Goal: Complete application form

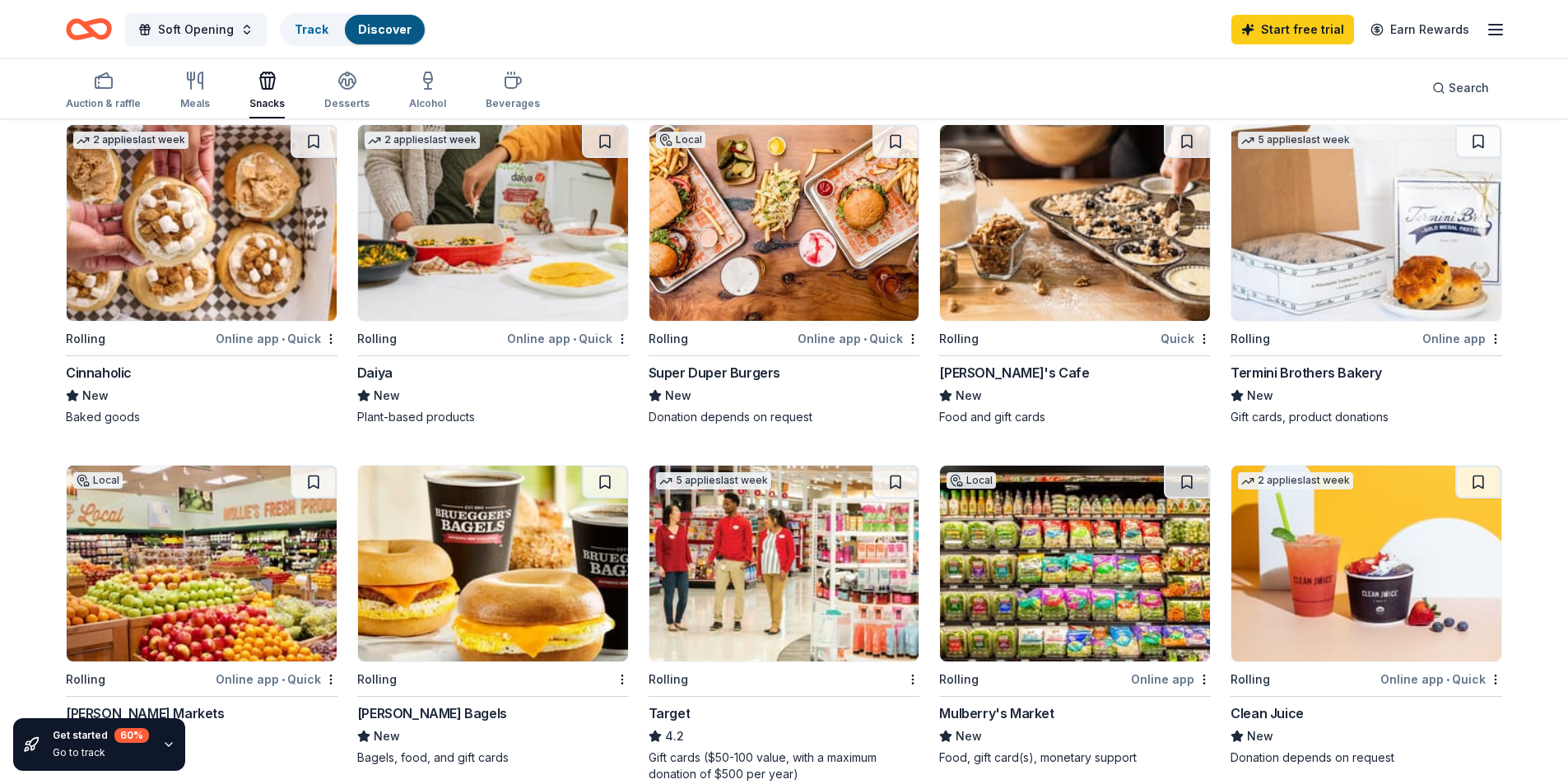
scroll to position [905, 0]
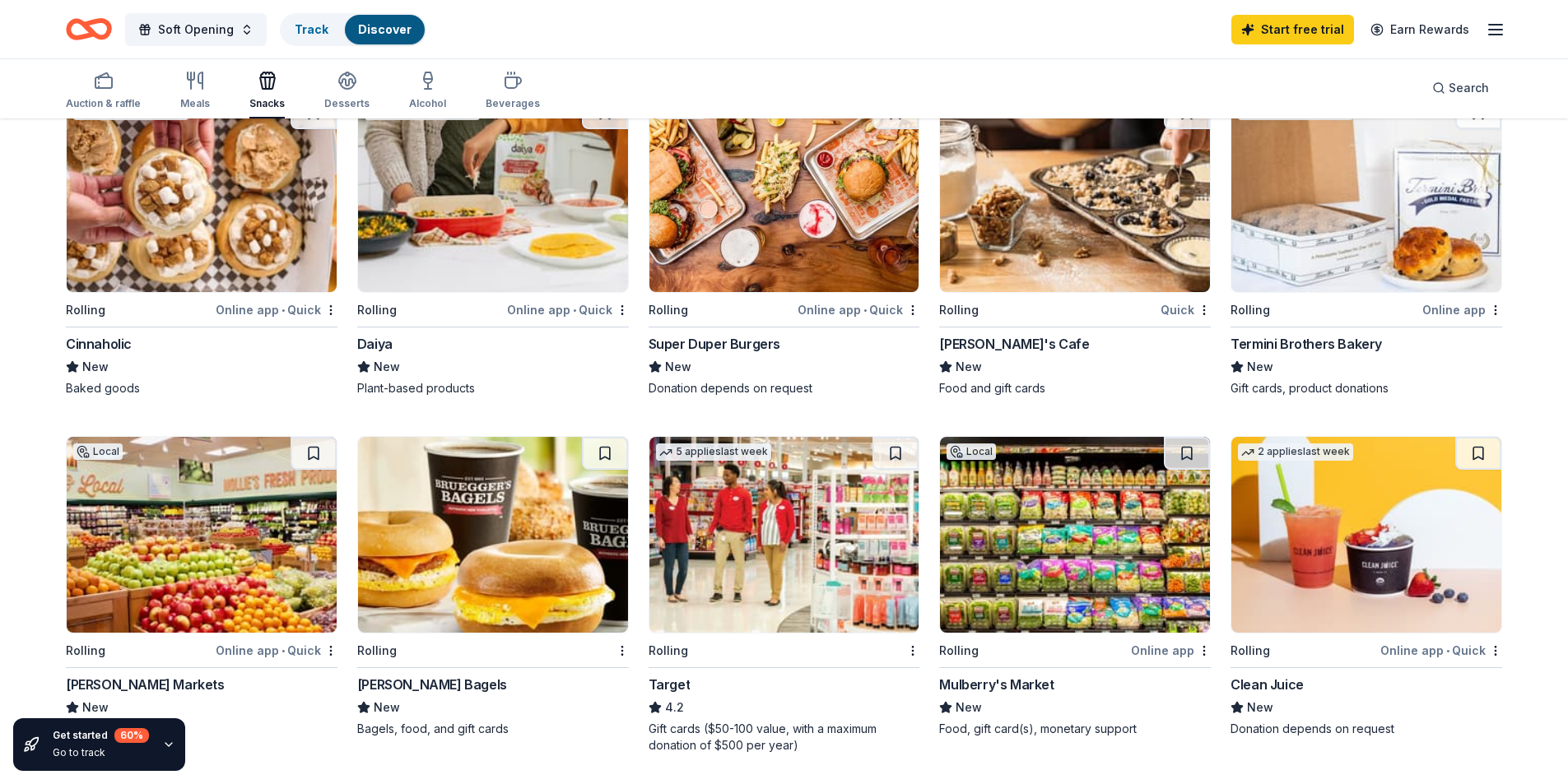
click at [834, 311] on div "Online app • Quick" at bounding box center [859, 310] width 122 height 21
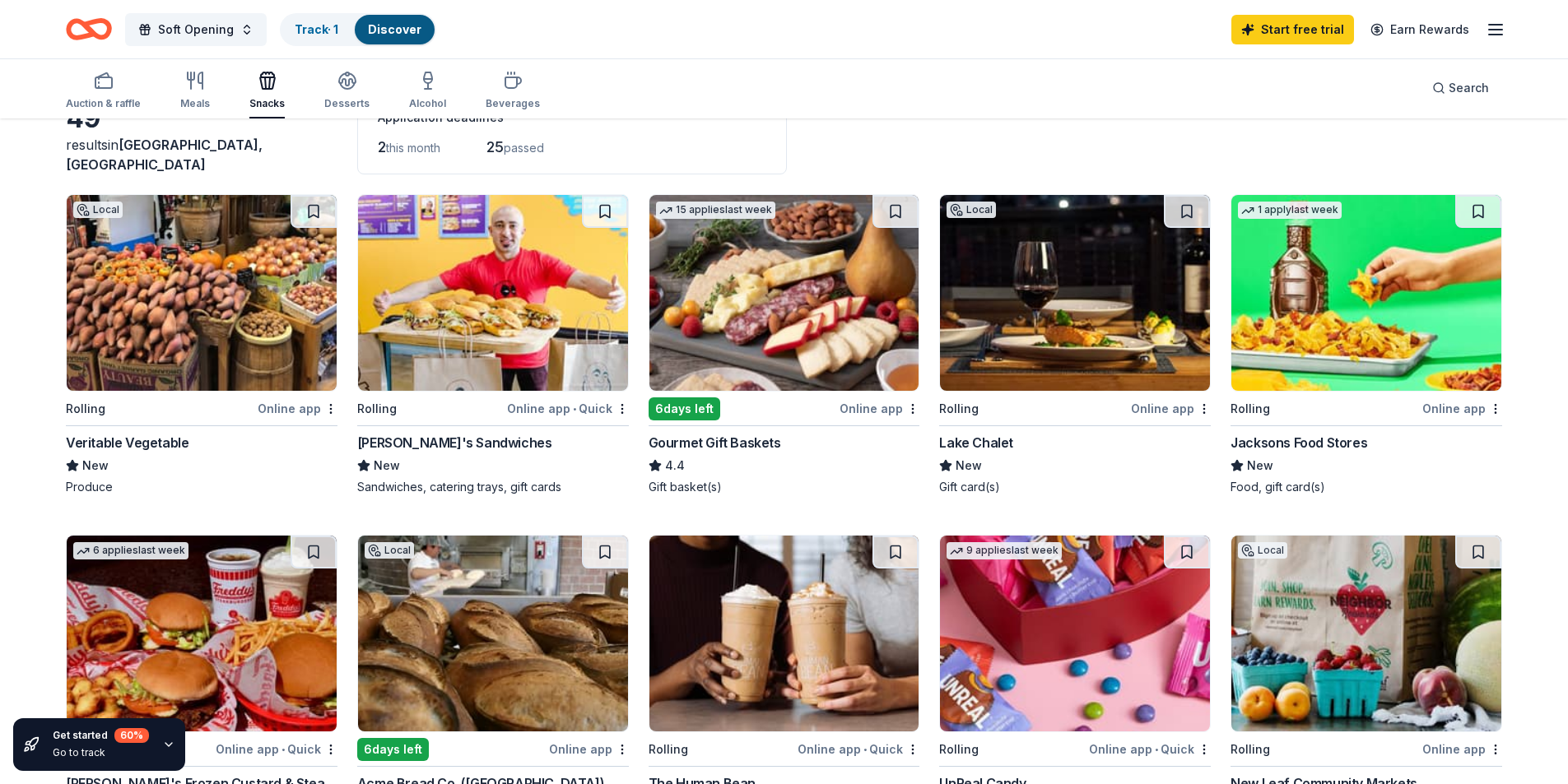
scroll to position [0, 0]
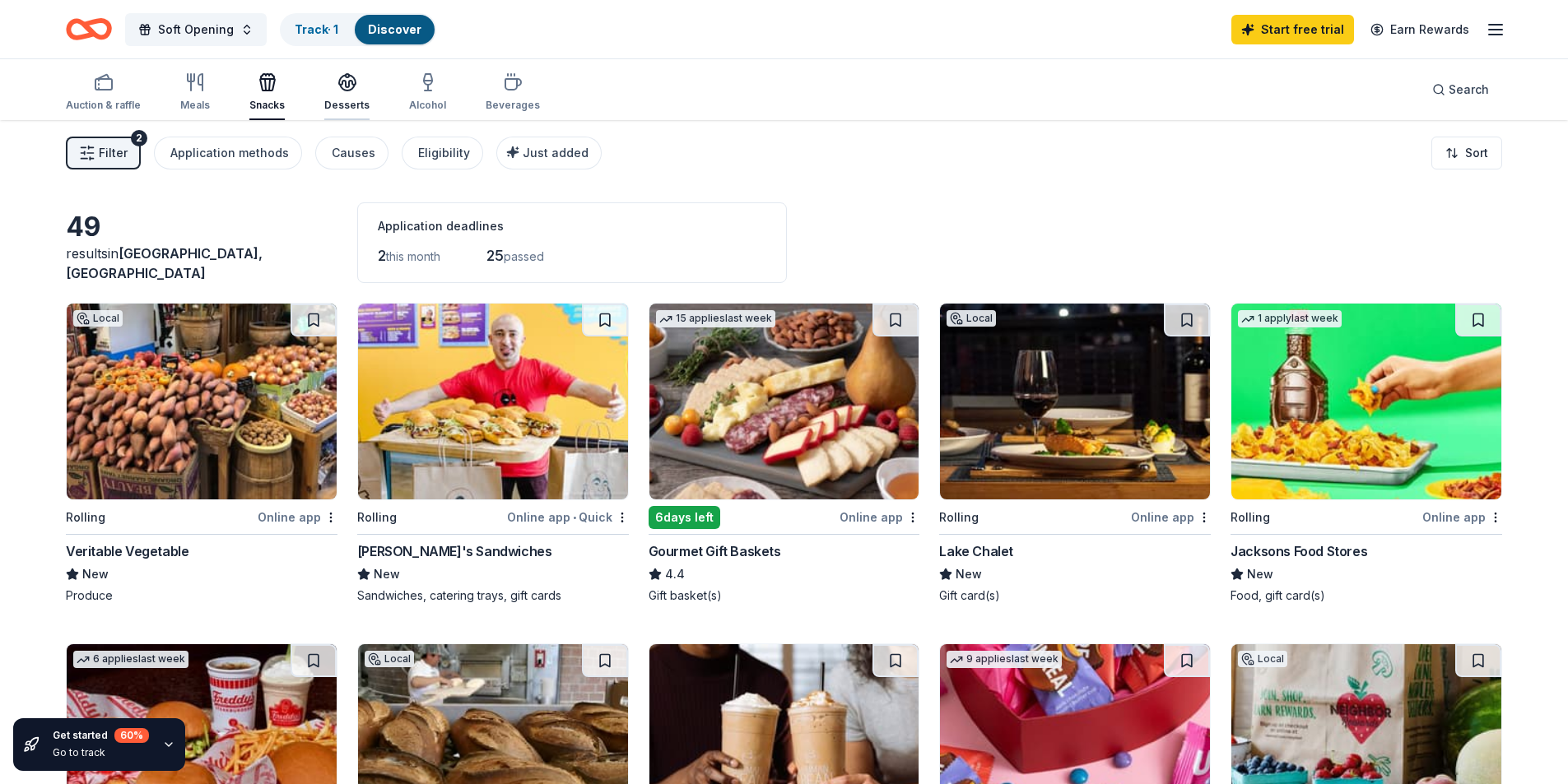
click at [349, 89] on icon "button" at bounding box center [347, 88] width 15 height 5
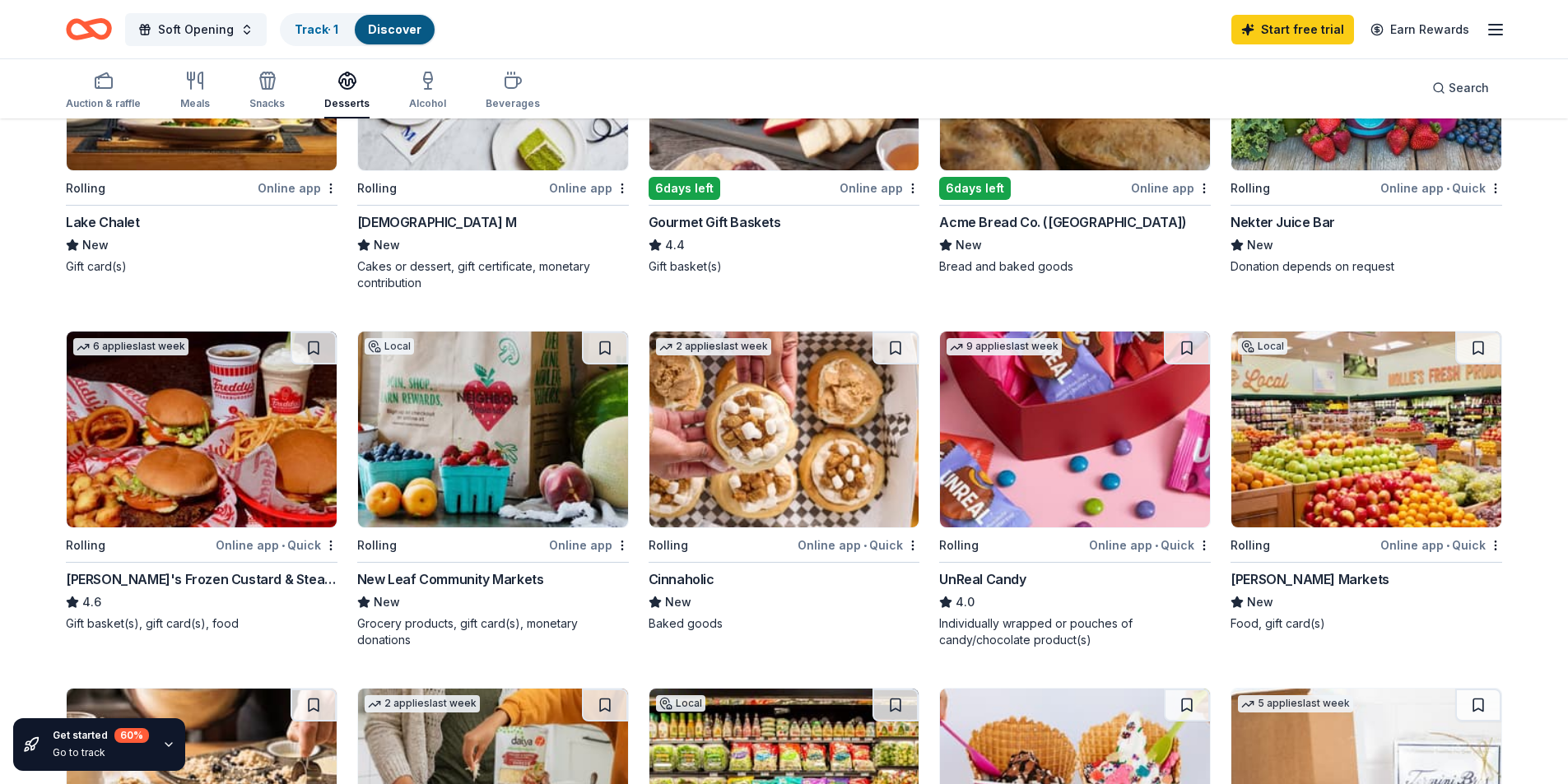
scroll to position [412, 0]
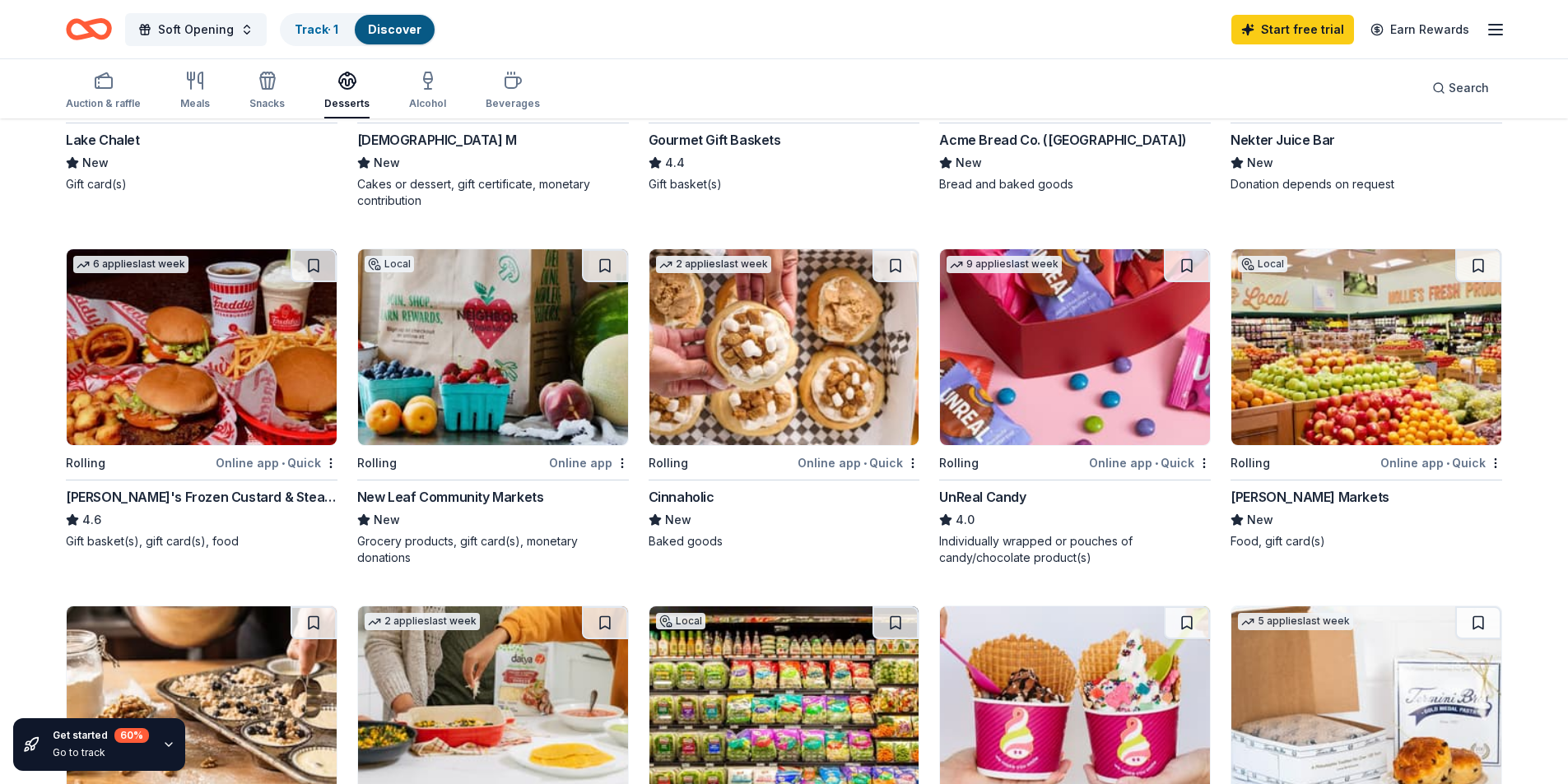
click at [983, 493] on div "UnReal Candy" at bounding box center [982, 497] width 87 height 20
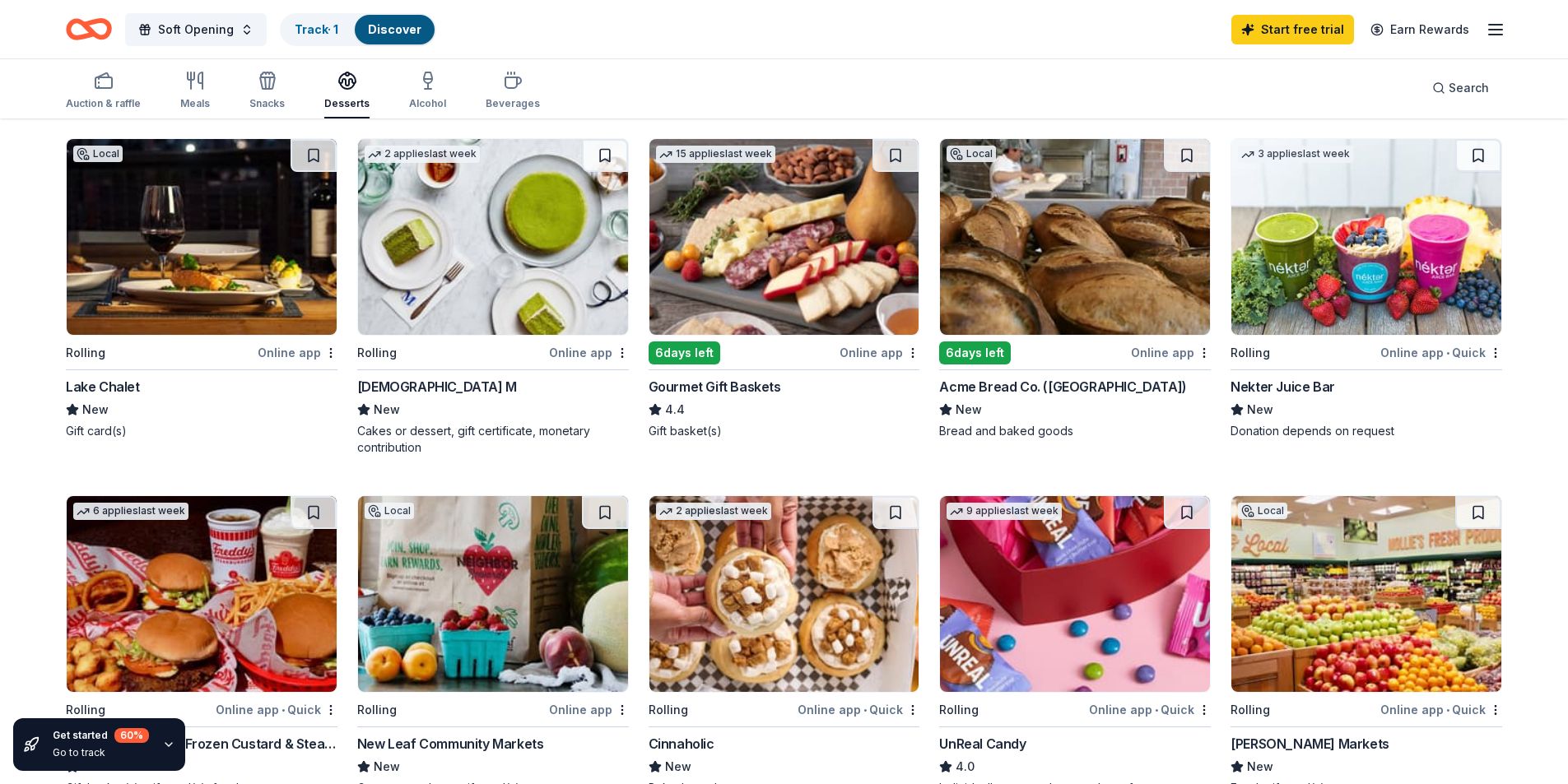
scroll to position [82, 0]
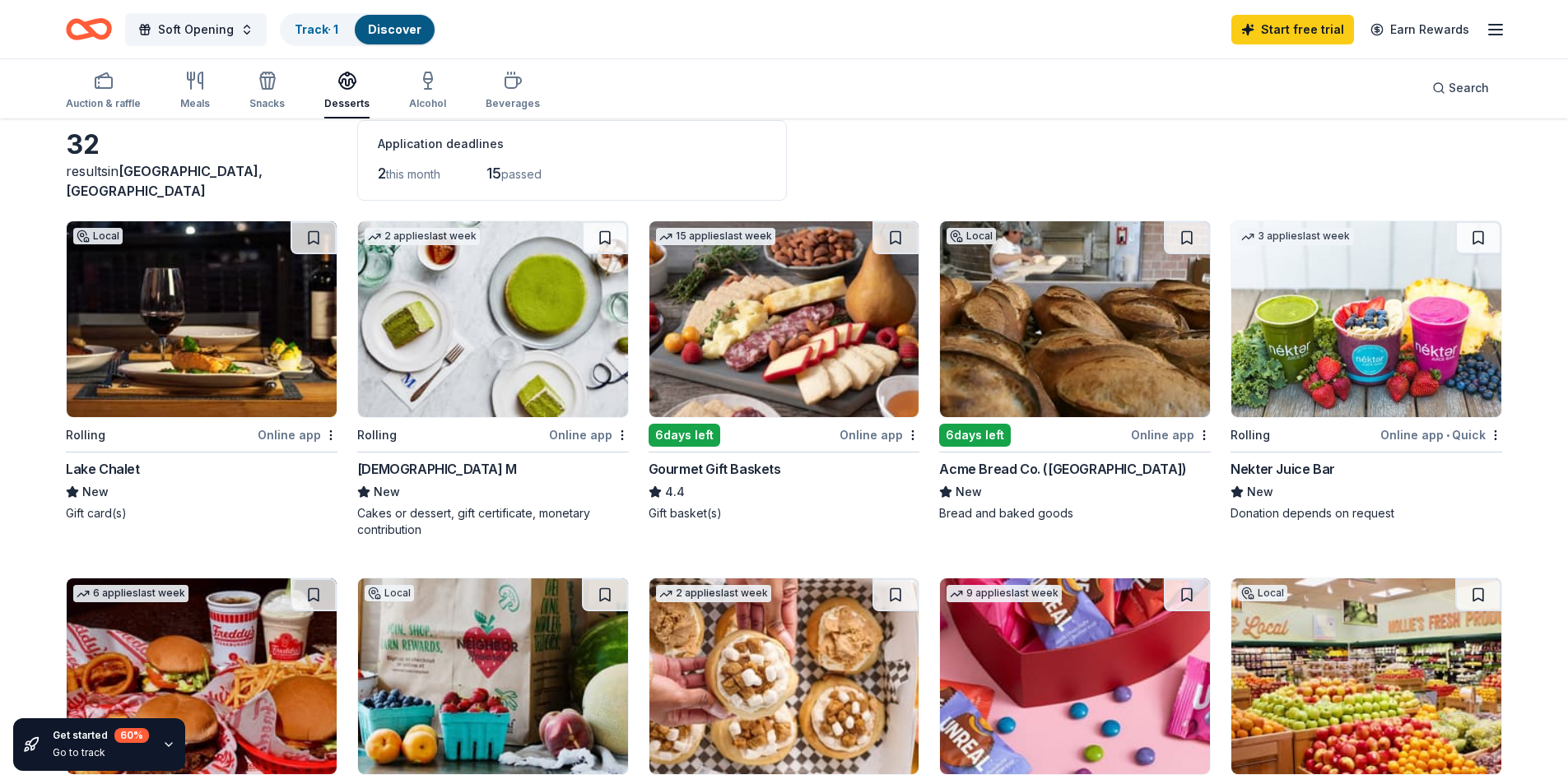
click at [693, 464] on div "Gourmet Gift Baskets" at bounding box center [715, 469] width 133 height 20
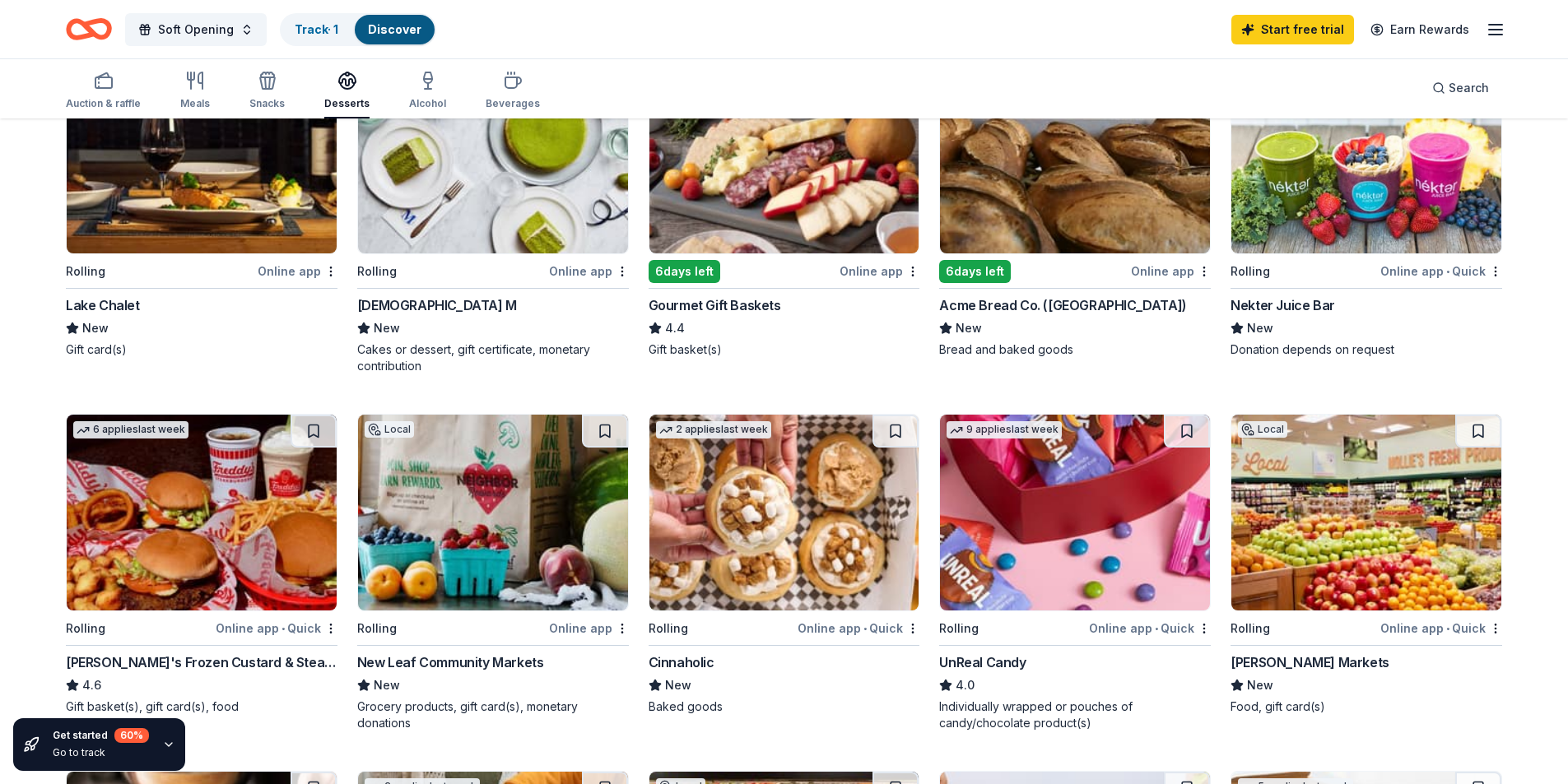
scroll to position [247, 0]
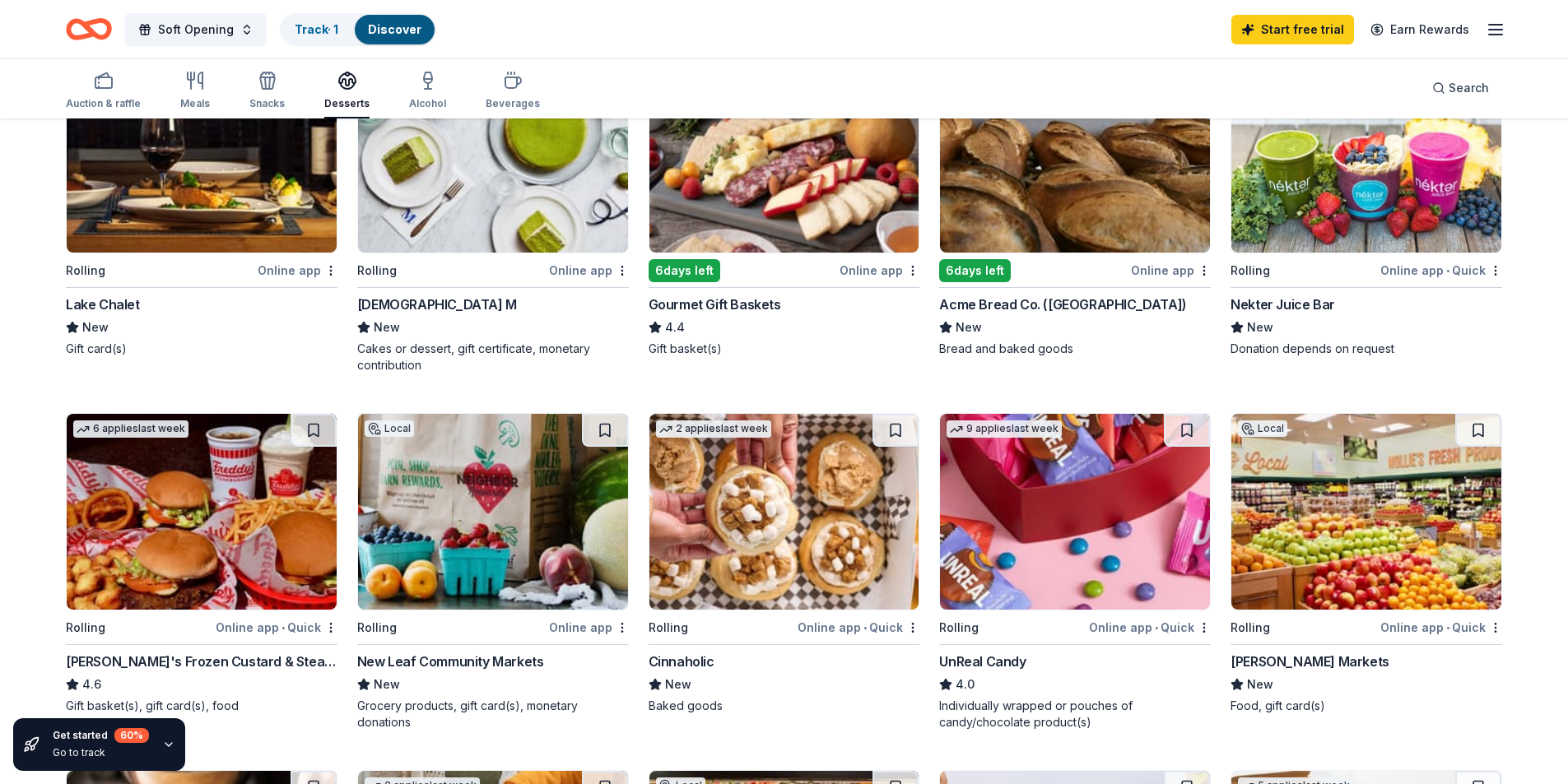
click at [1286, 204] on img at bounding box center [1367, 154] width 270 height 196
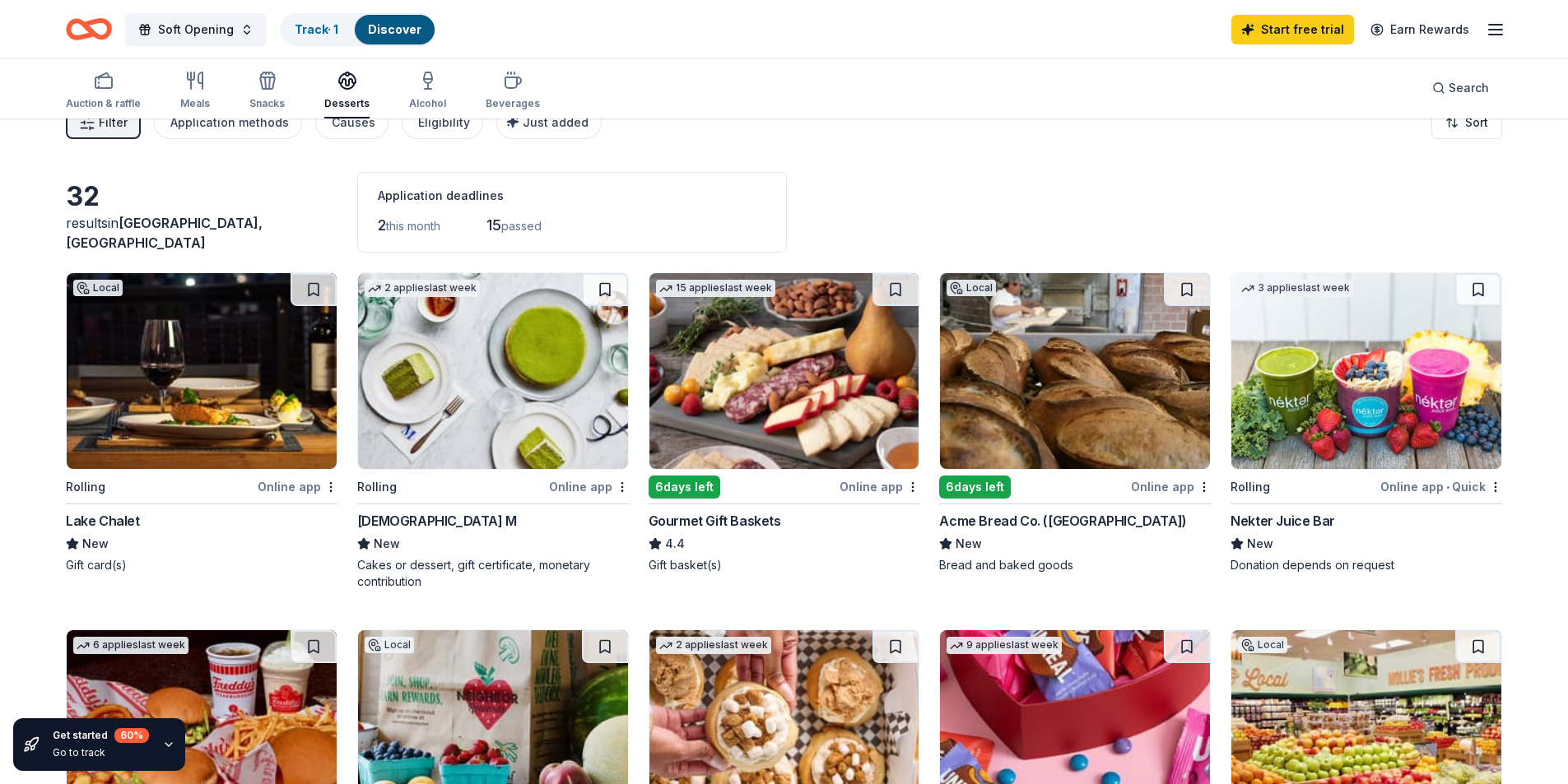
scroll to position [0, 0]
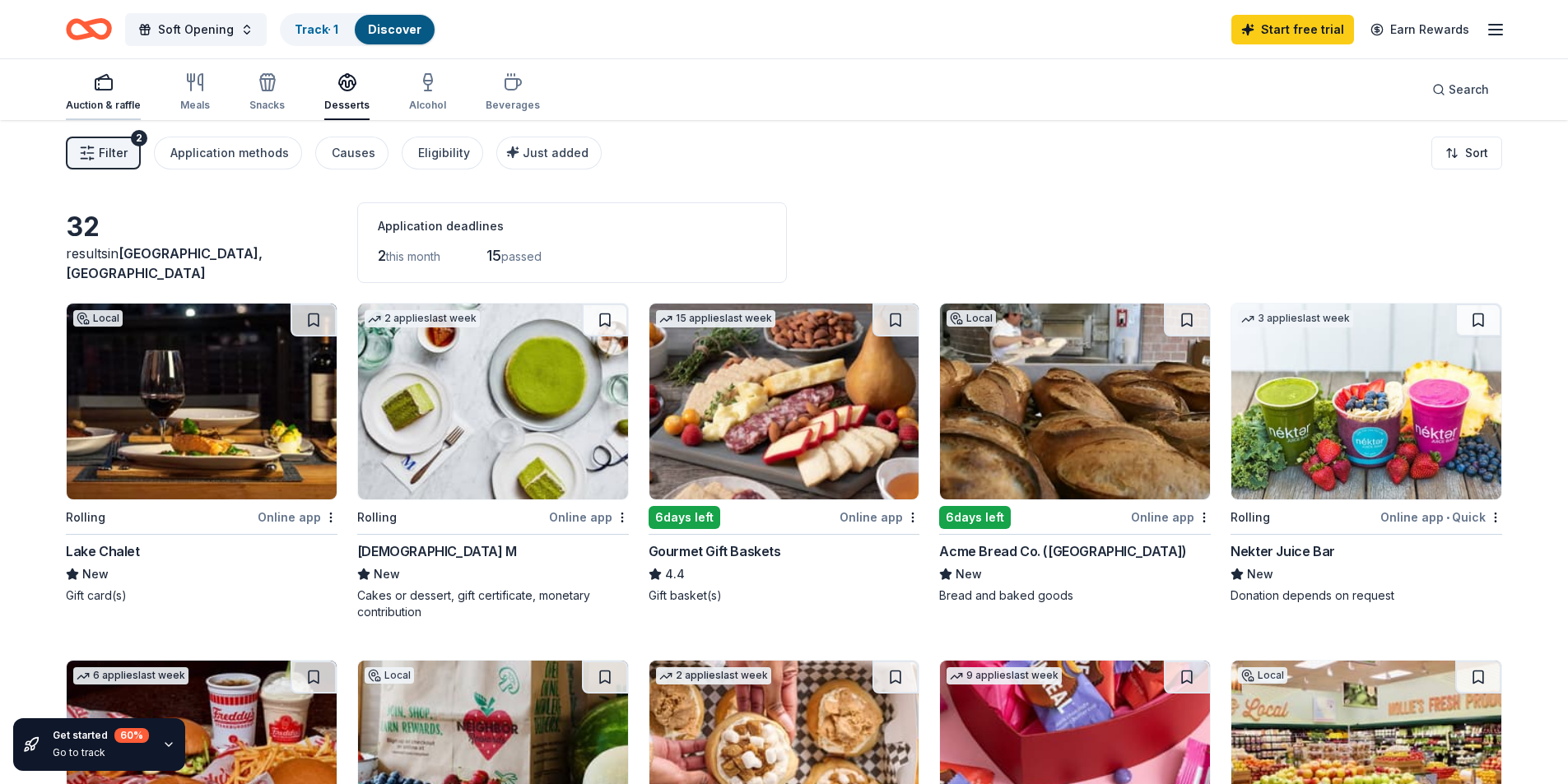
click at [111, 92] on div "Auction & raffle" at bounding box center [104, 92] width 75 height 39
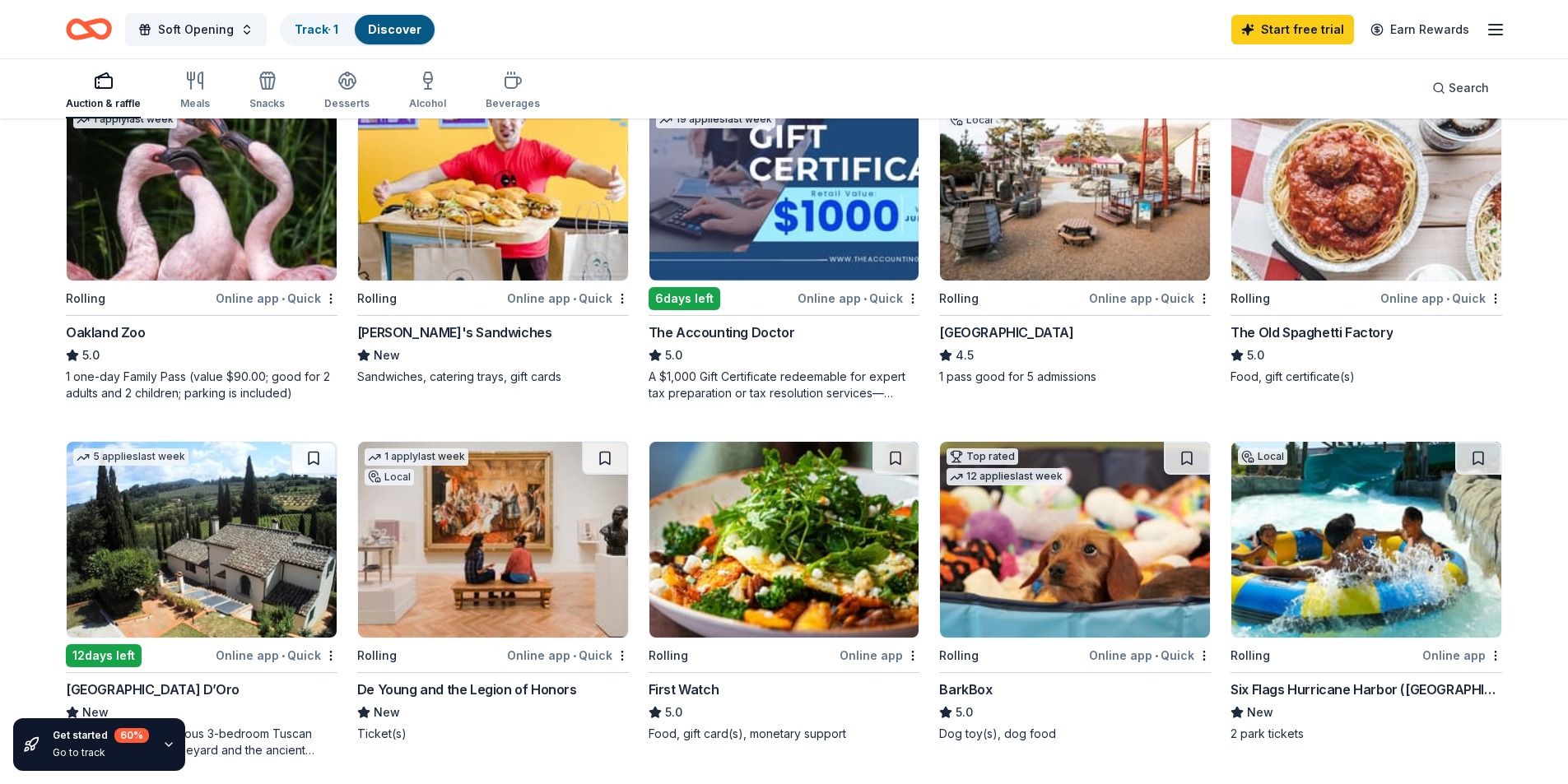
scroll to position [247, 0]
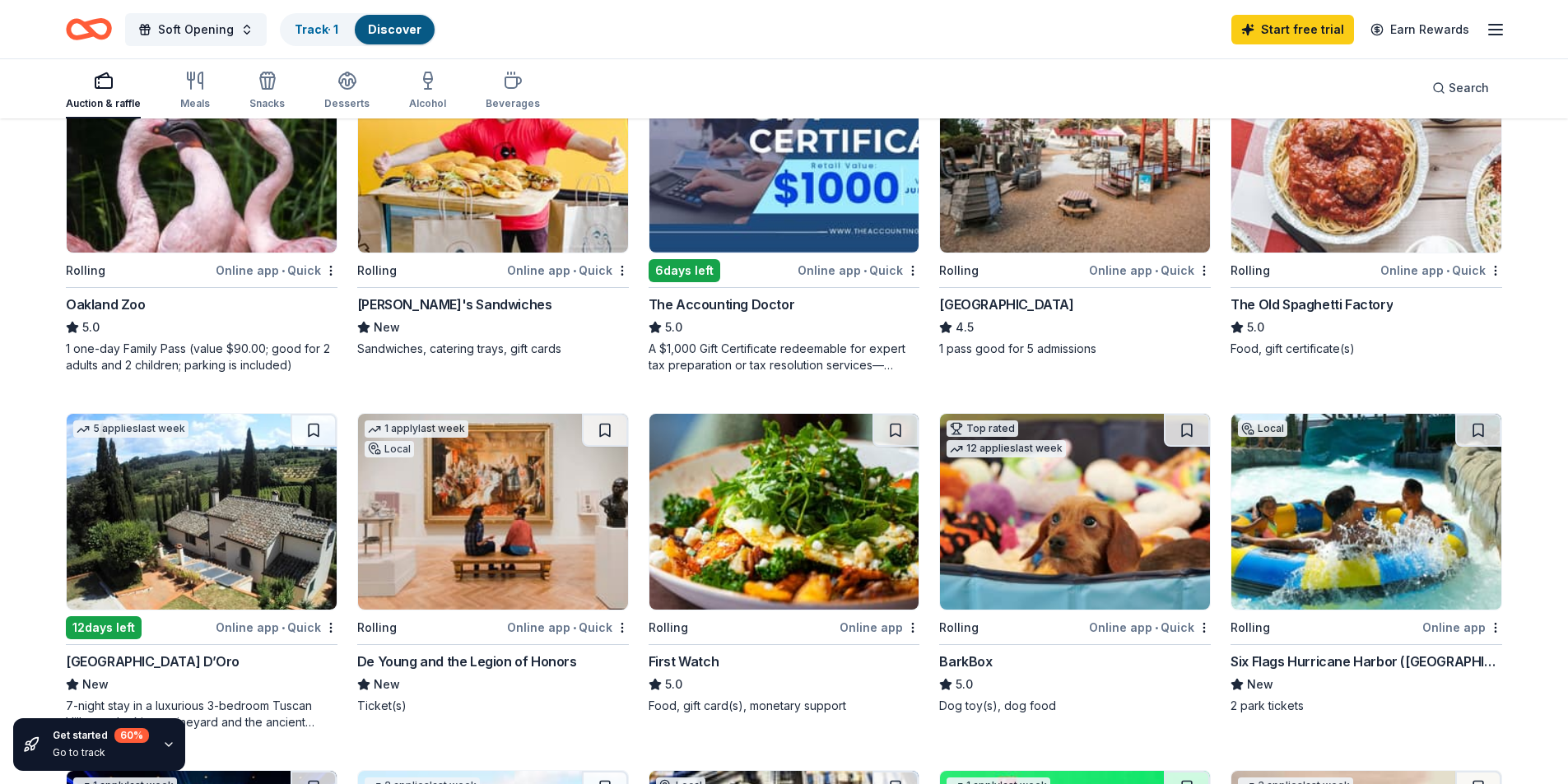
click at [419, 295] on div "Ike's Sandwiches" at bounding box center [455, 304] width 195 height 20
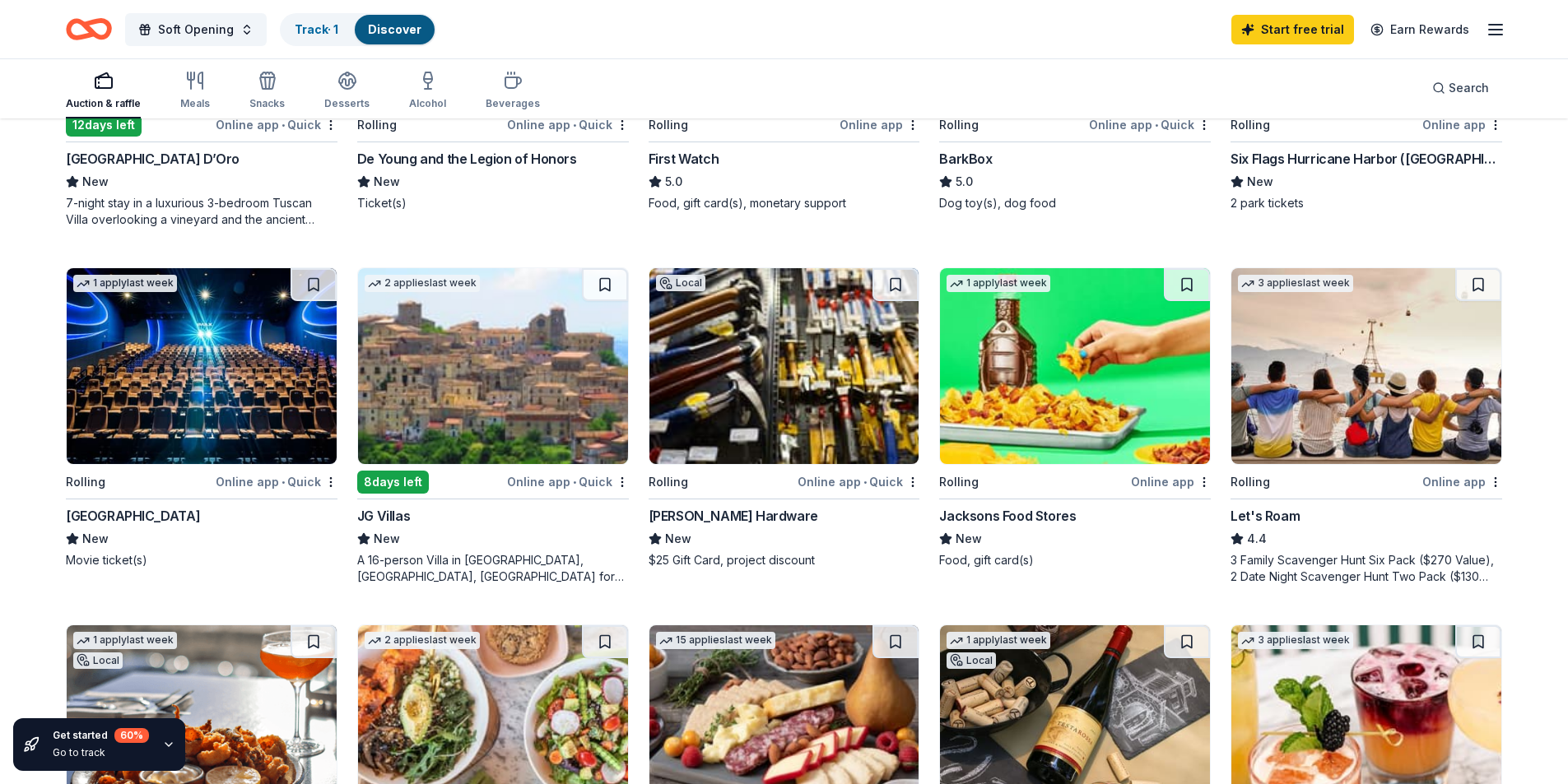
scroll to position [740, 0]
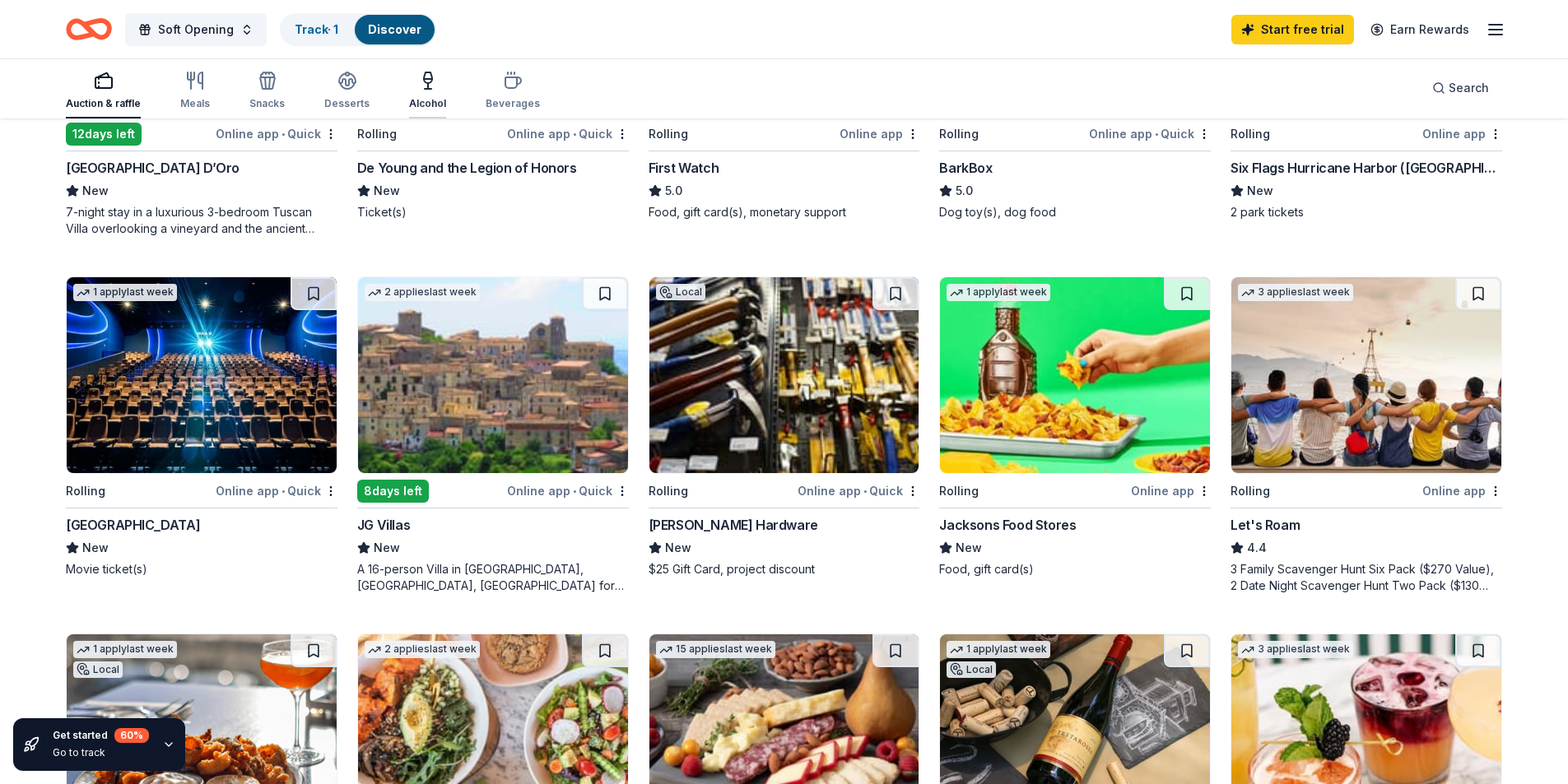
click at [424, 82] on icon "button" at bounding box center [427, 78] width 8 height 11
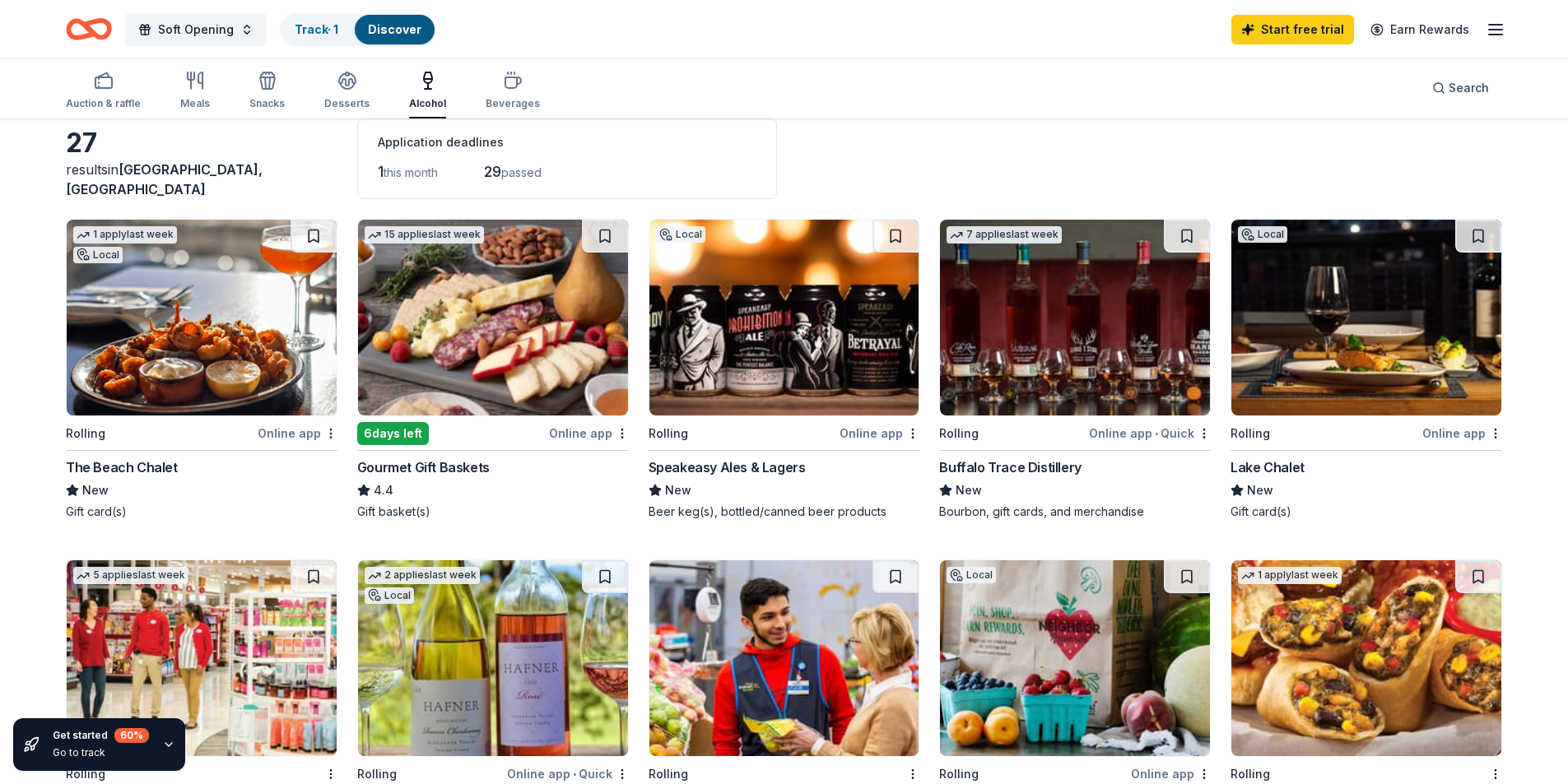
scroll to position [82, 0]
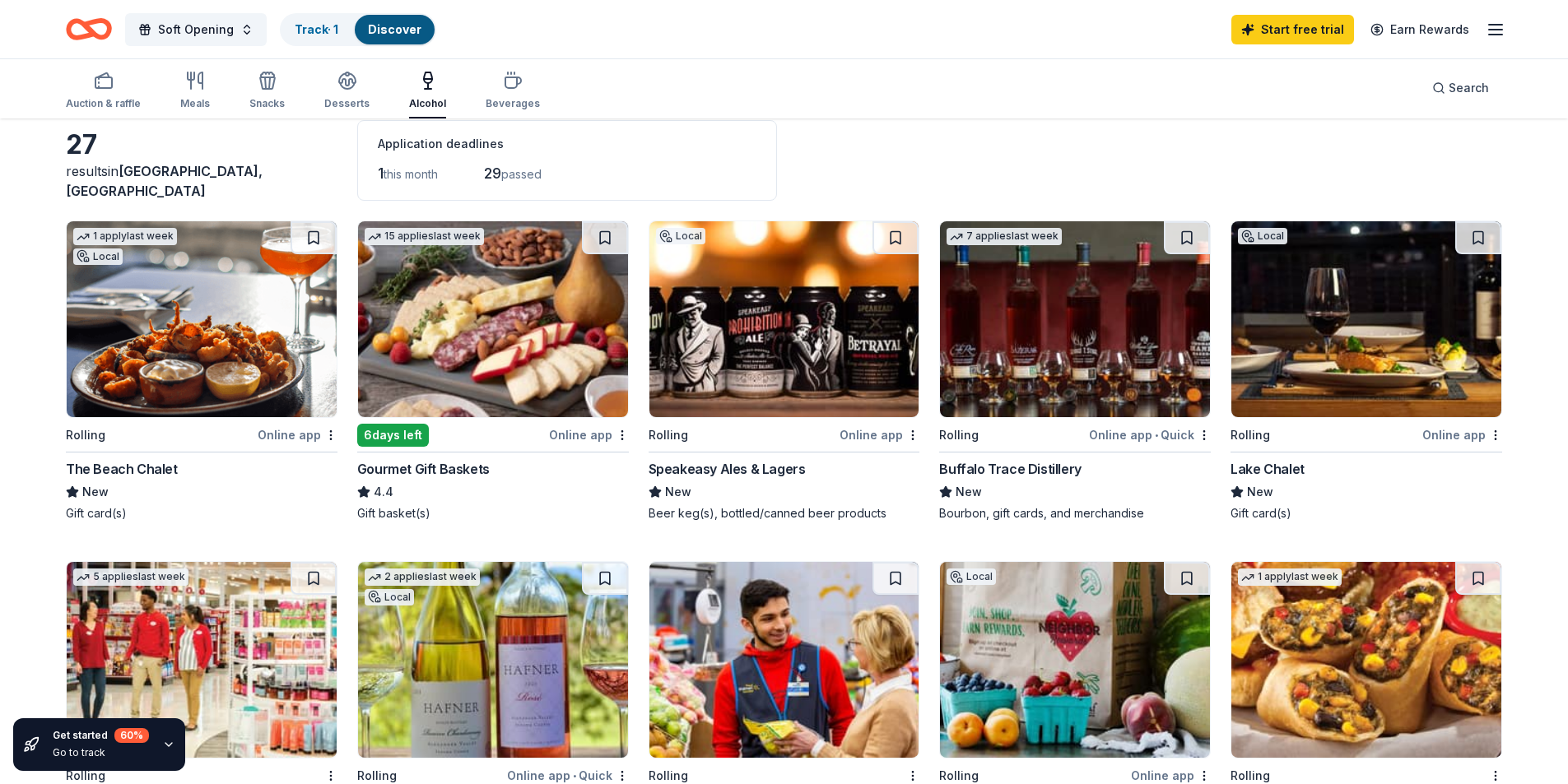
click at [1361, 370] on img at bounding box center [1367, 319] width 270 height 196
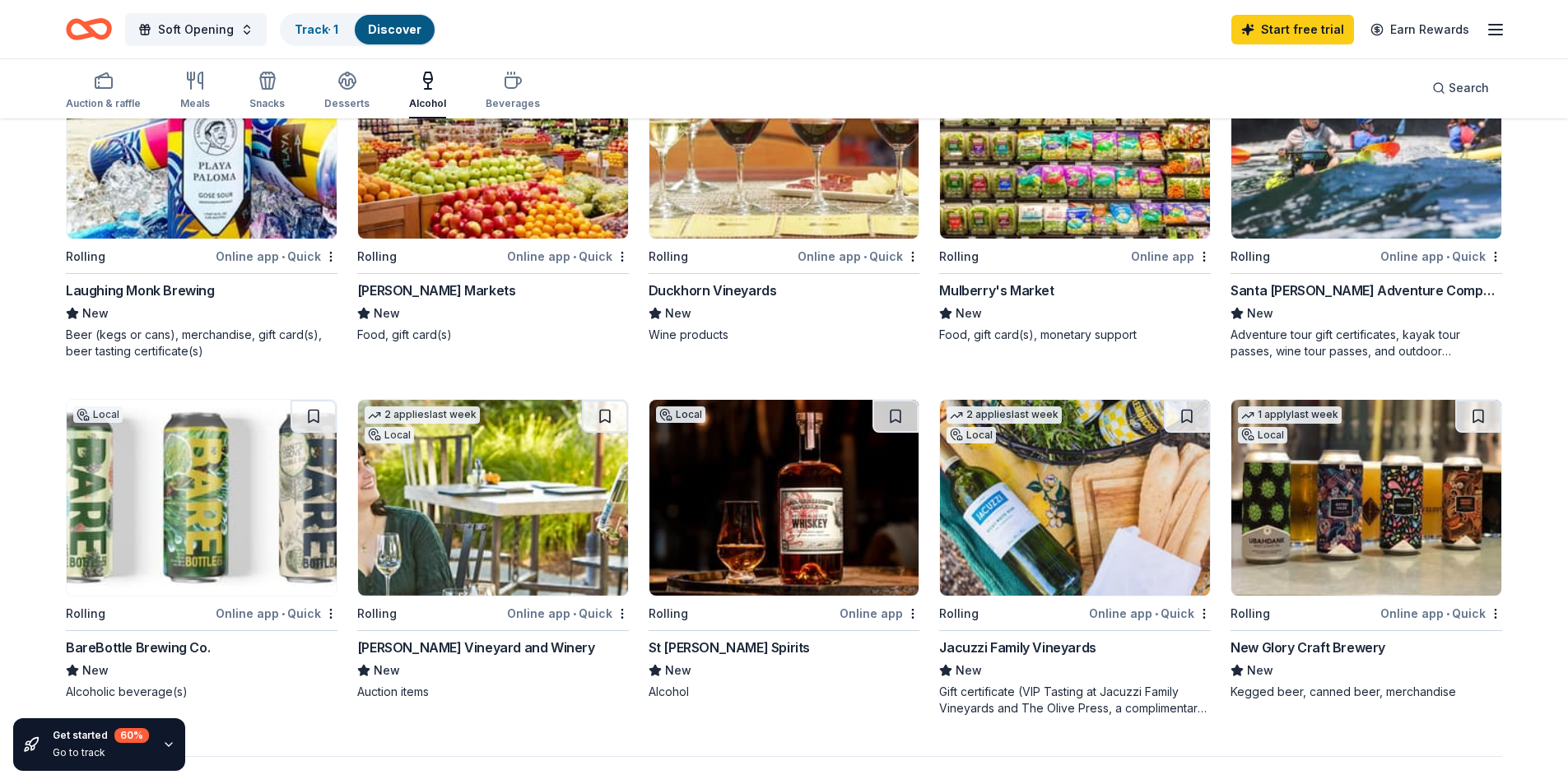
scroll to position [987, 0]
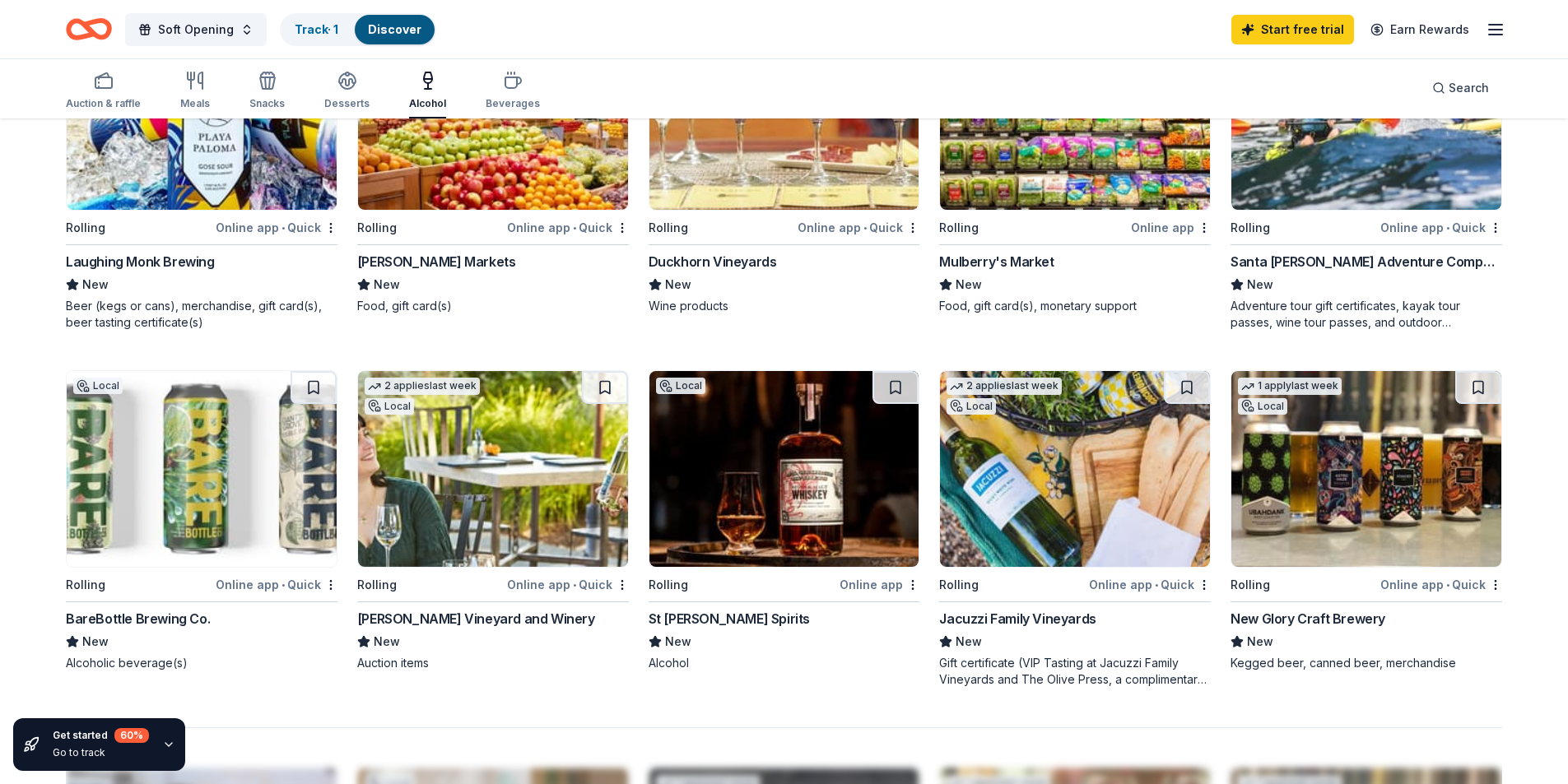
click at [724, 616] on div "St George Spirits" at bounding box center [729, 618] width 161 height 20
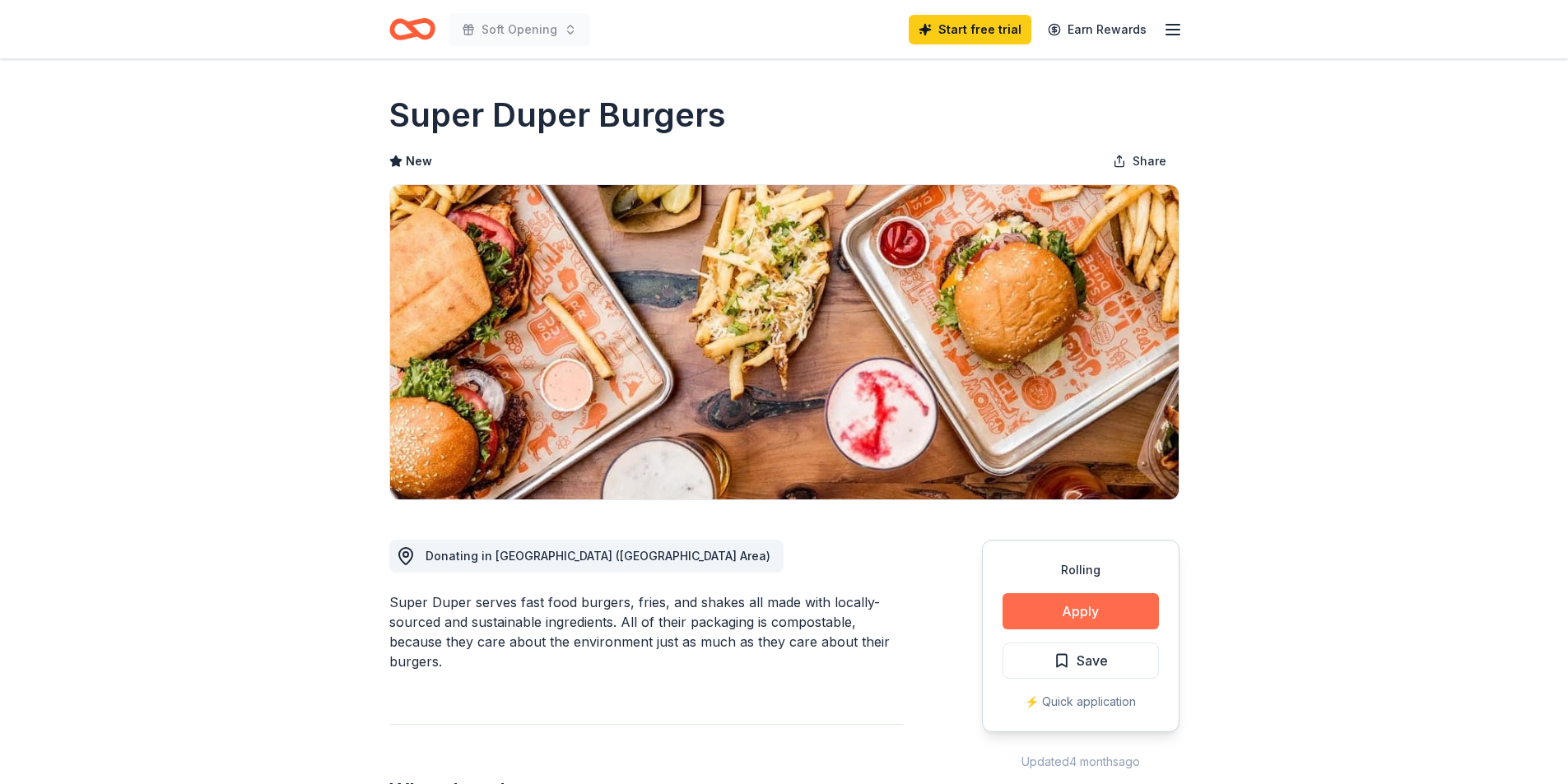
click at [1089, 616] on button "Apply" at bounding box center [1081, 611] width 157 height 36
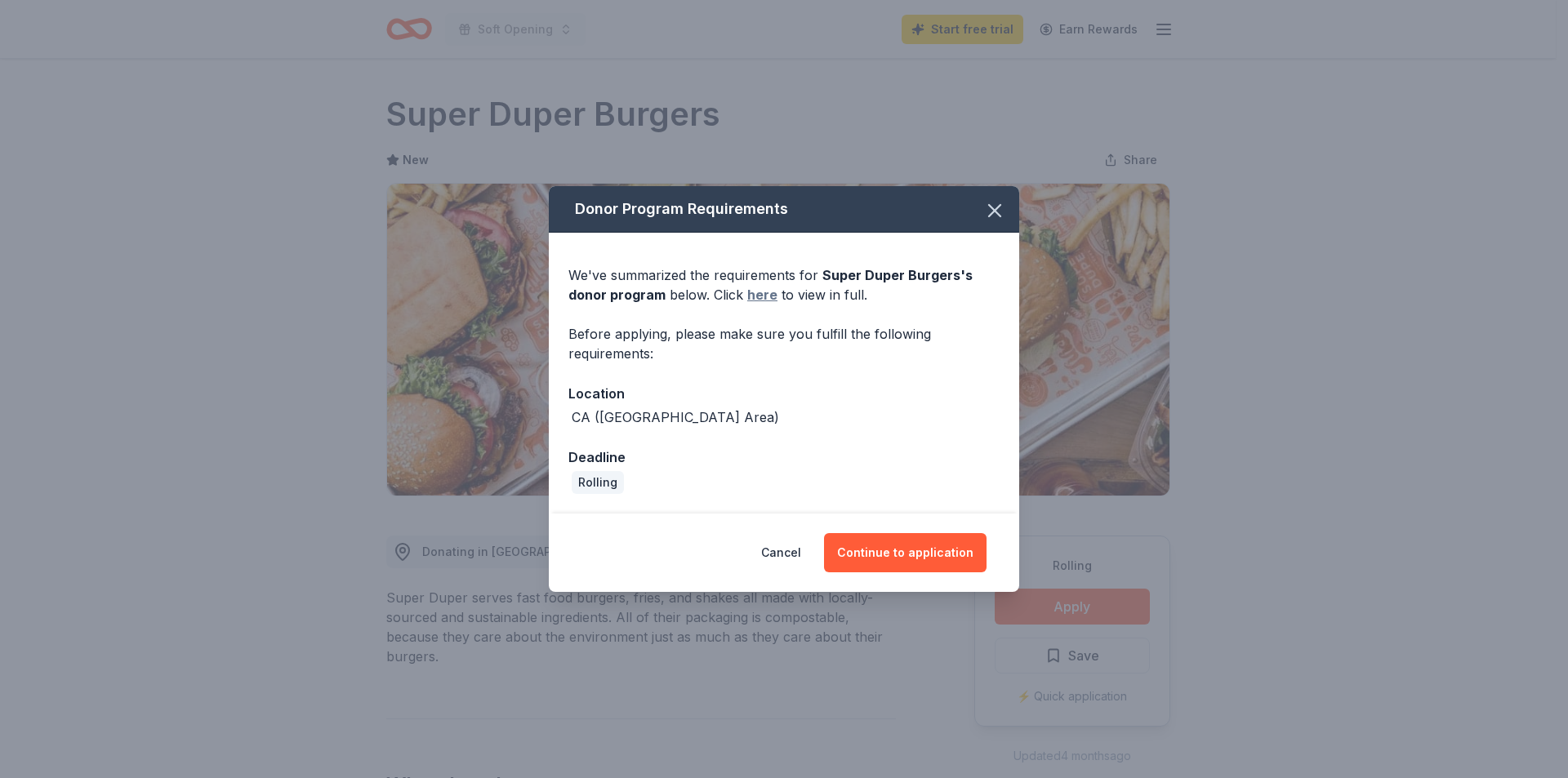
click at [756, 294] on link "here" at bounding box center [762, 295] width 30 height 20
click at [903, 553] on button "Continue to application" at bounding box center [905, 552] width 163 height 39
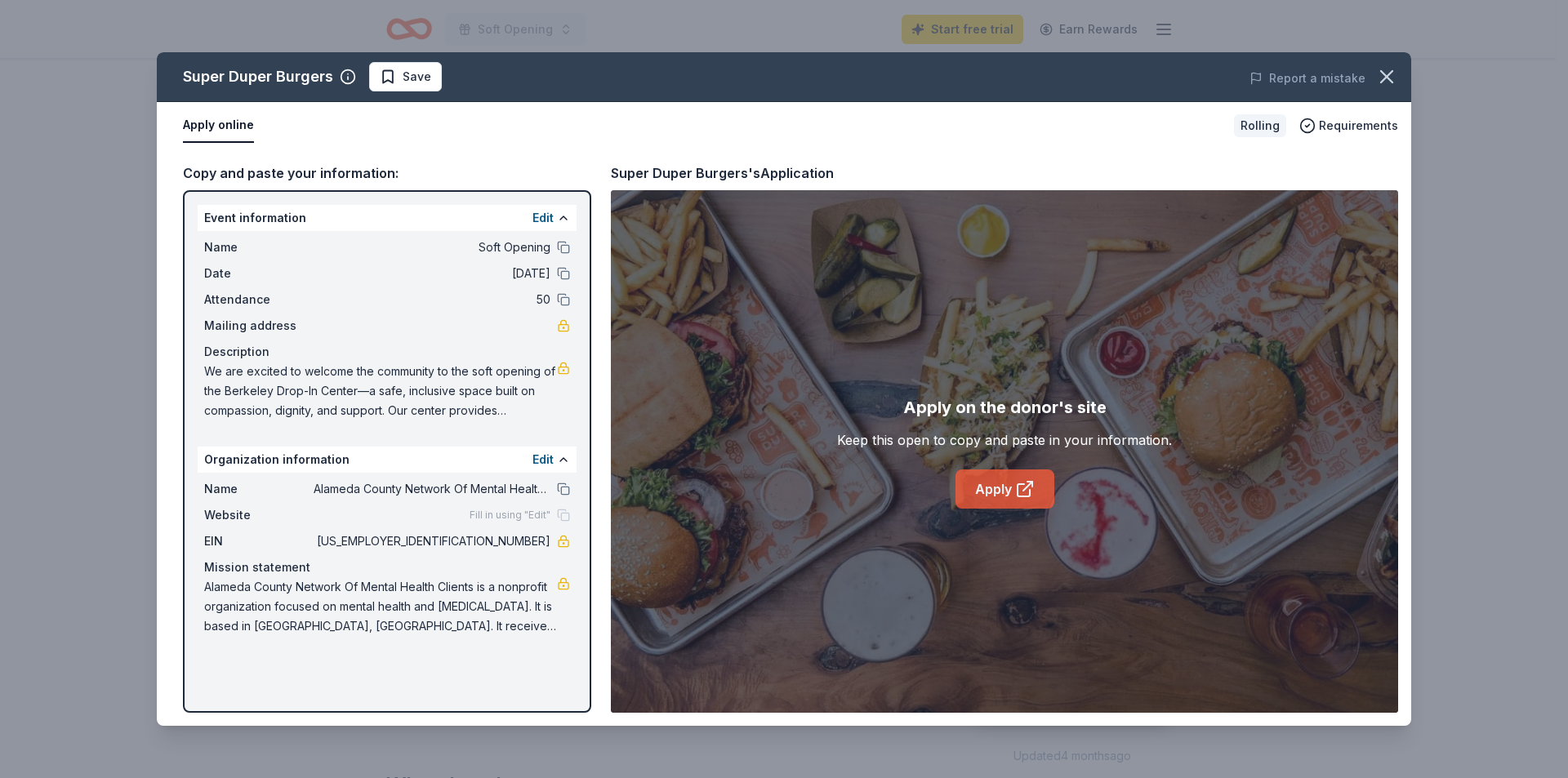
click at [1002, 481] on link "Apply" at bounding box center [1005, 489] width 99 height 39
click at [384, 75] on span "Save" at bounding box center [405, 76] width 52 height 20
click at [216, 118] on button "Apply online" at bounding box center [219, 125] width 71 height 35
click at [1389, 66] on icon "button" at bounding box center [1387, 77] width 23 height 23
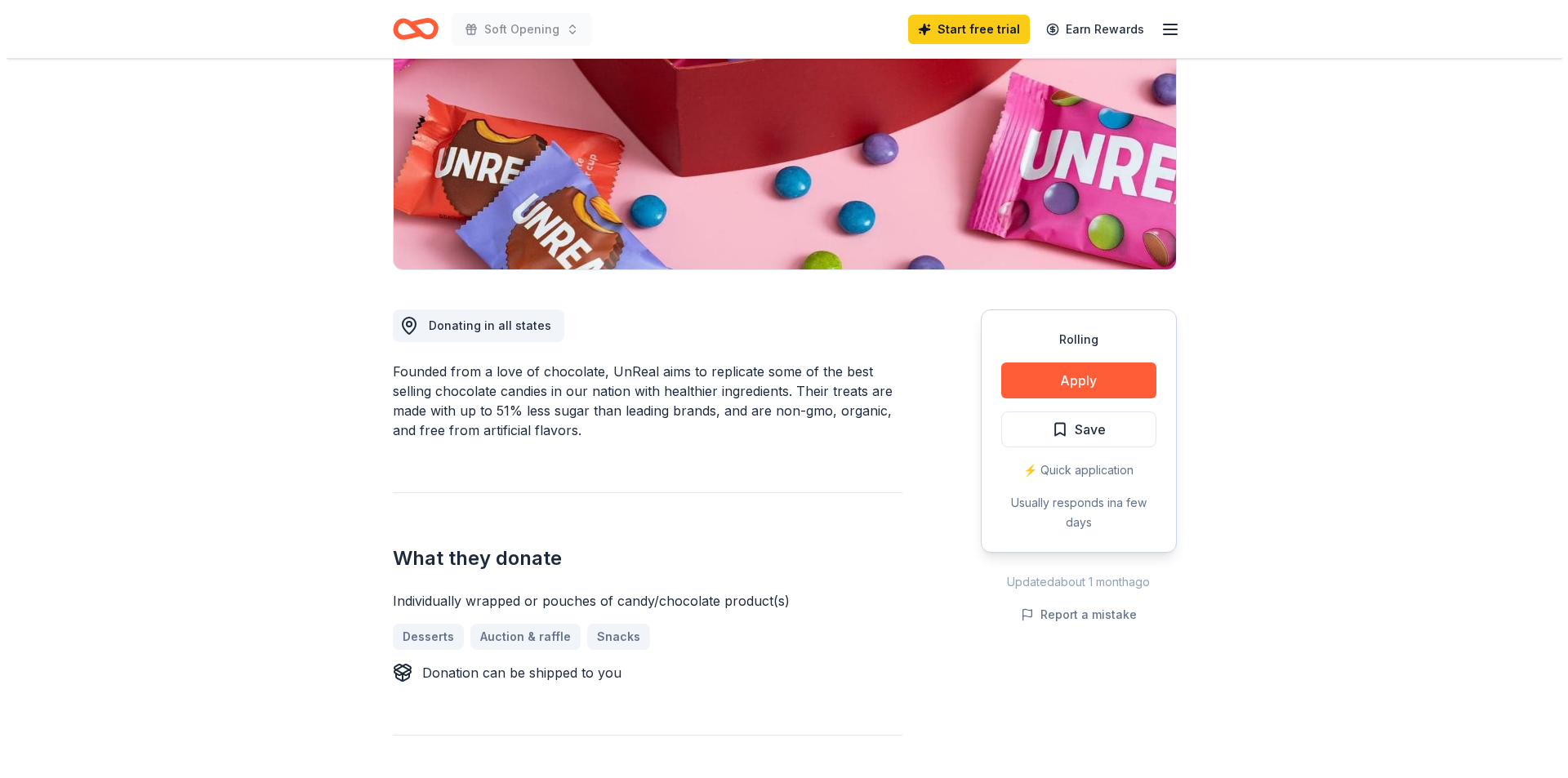
scroll to position [245, 0]
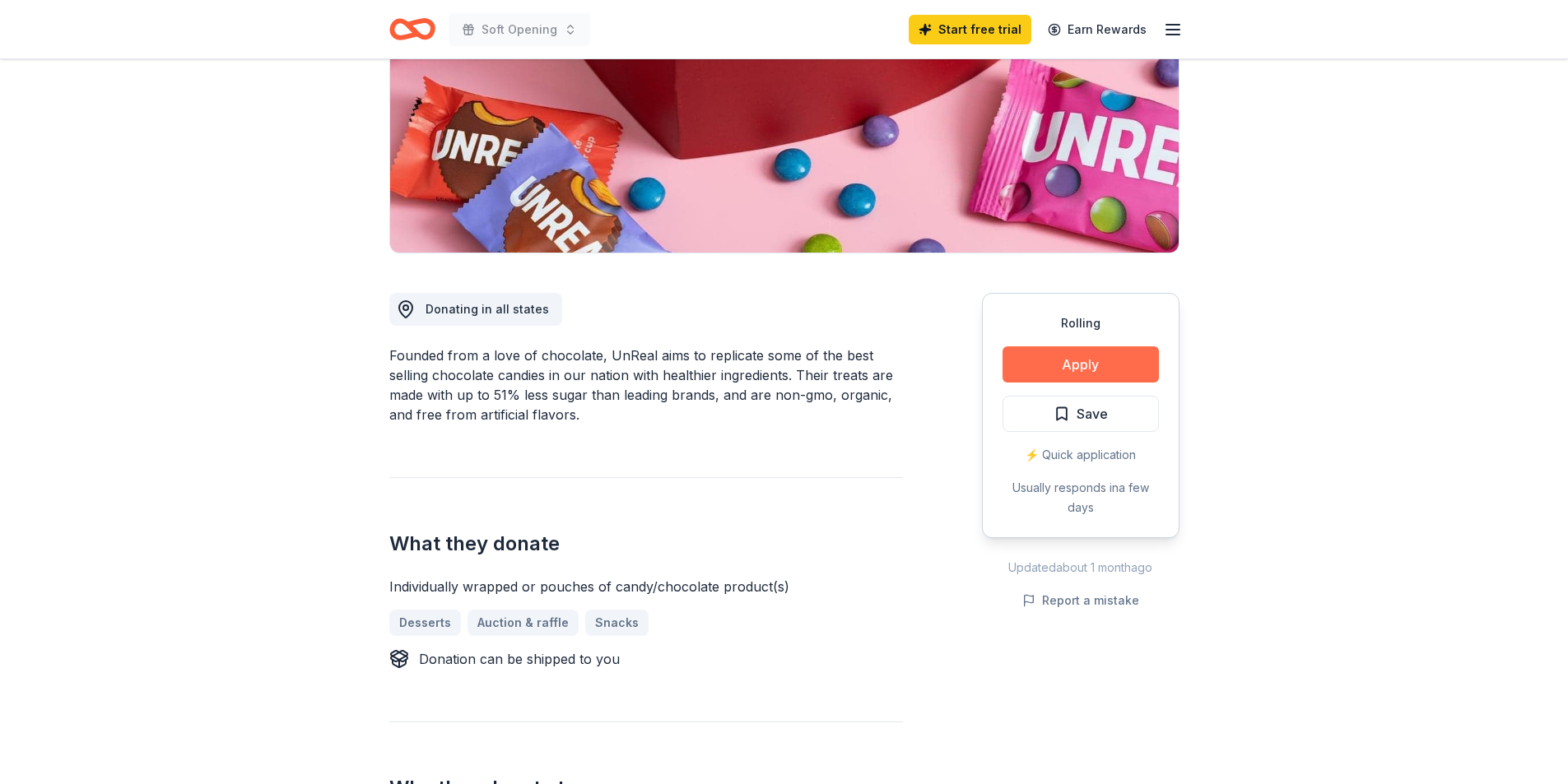
click at [1097, 363] on button "Apply" at bounding box center [1081, 364] width 157 height 36
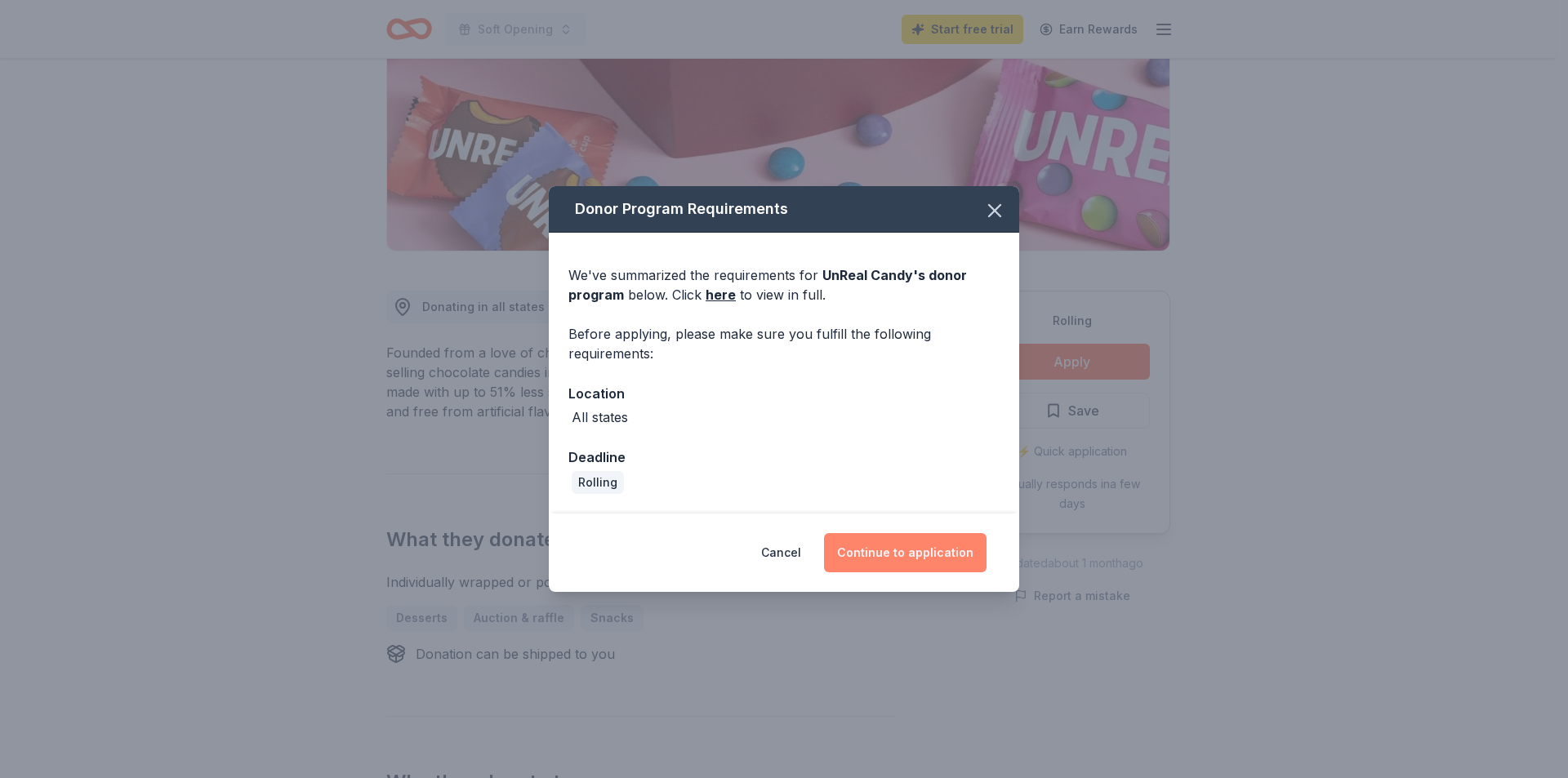
click at [917, 547] on button "Continue to application" at bounding box center [905, 552] width 163 height 39
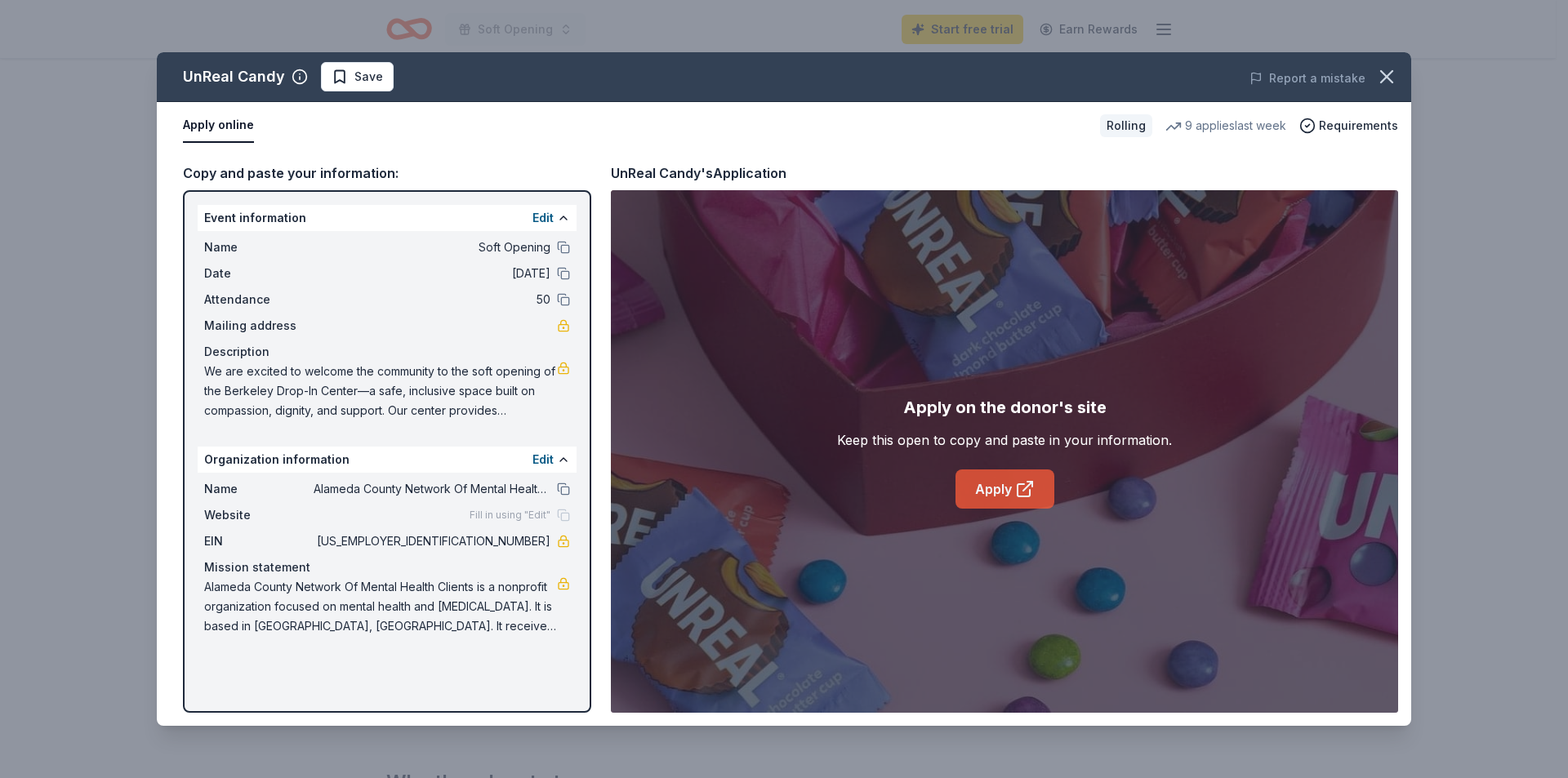
click at [1009, 481] on link "Apply" at bounding box center [1005, 489] width 99 height 39
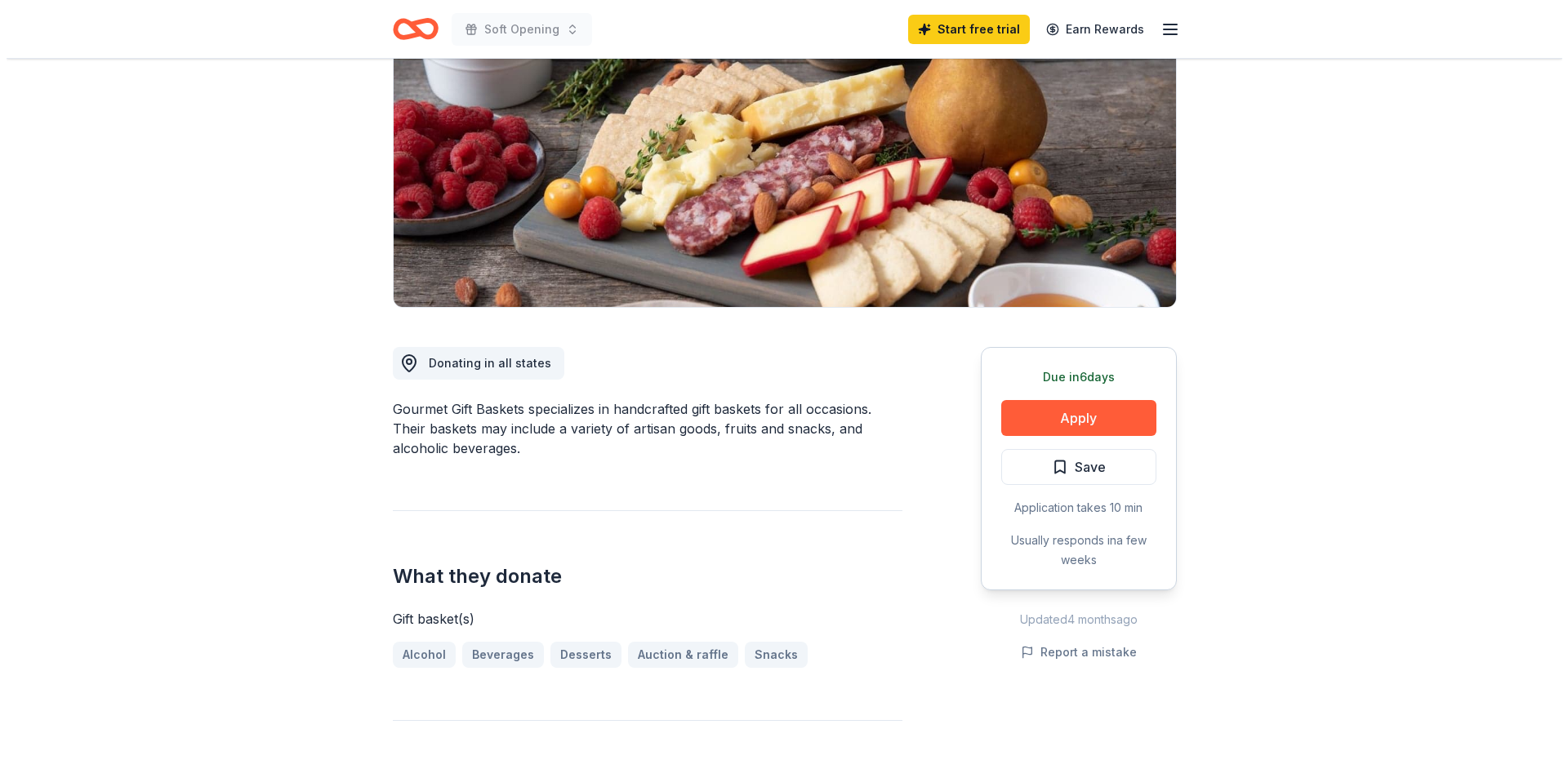
scroll to position [245, 0]
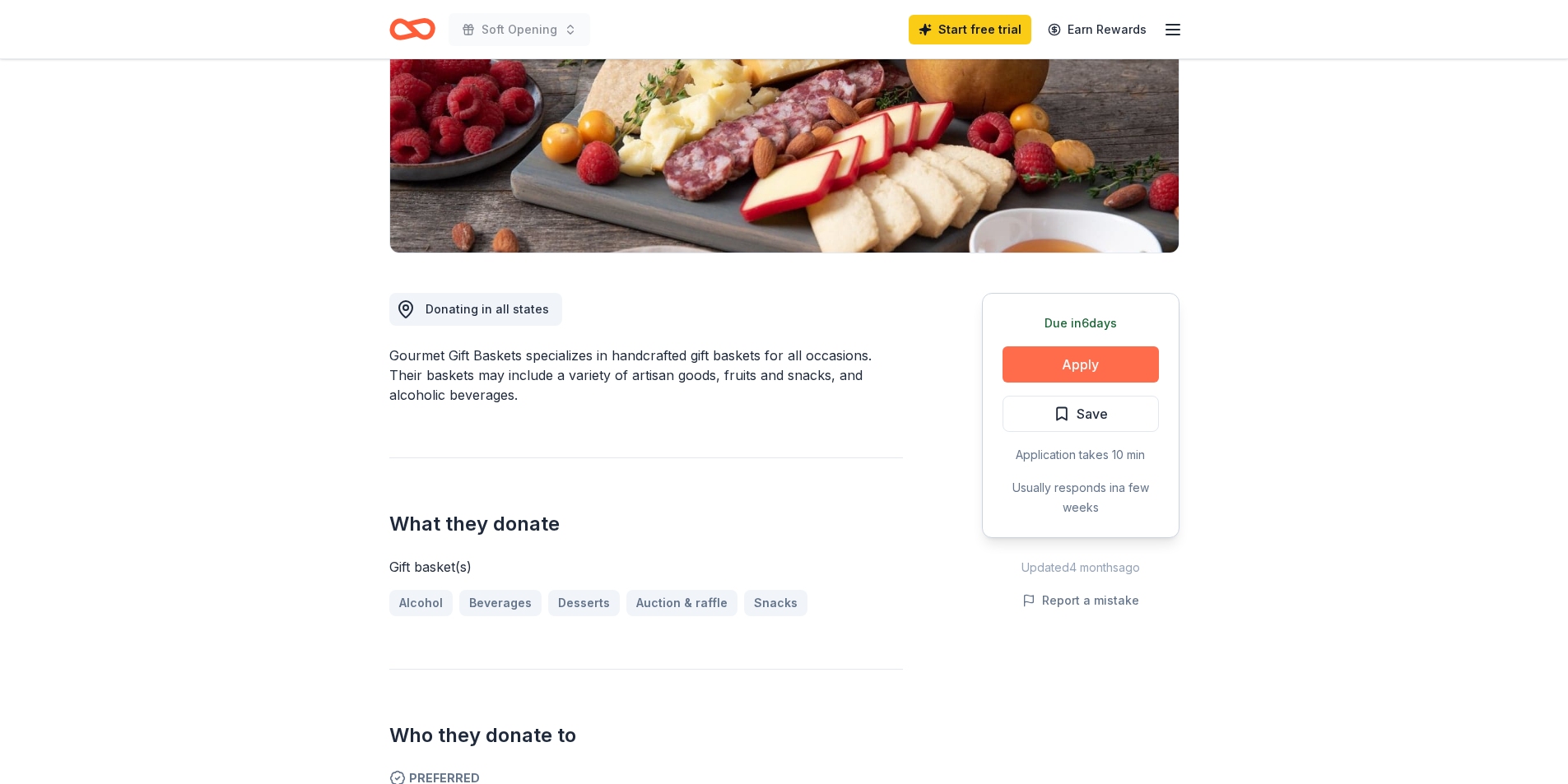
click at [1072, 368] on button "Apply" at bounding box center [1081, 364] width 157 height 36
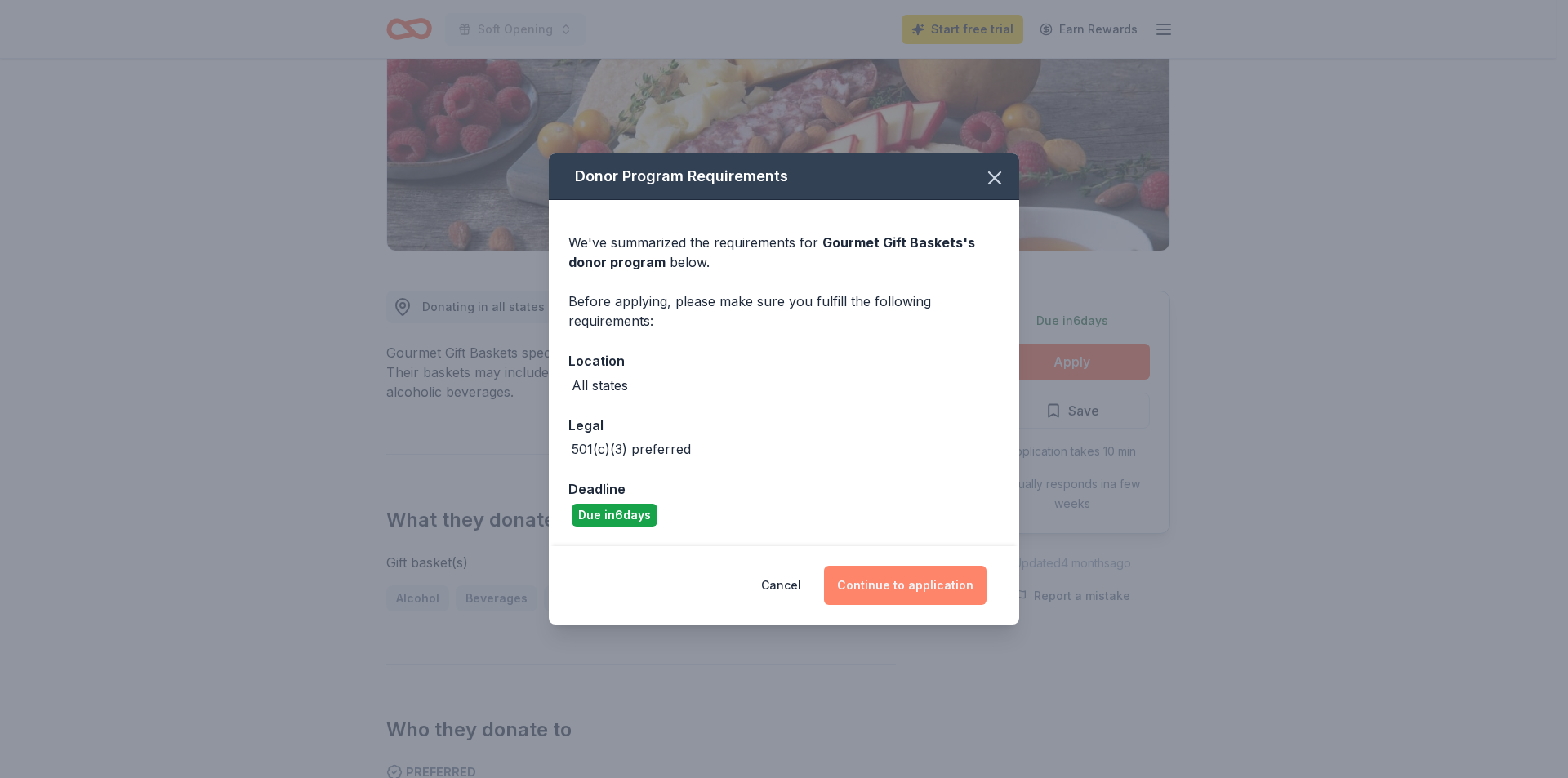
click at [896, 592] on button "Continue to application" at bounding box center [905, 585] width 163 height 39
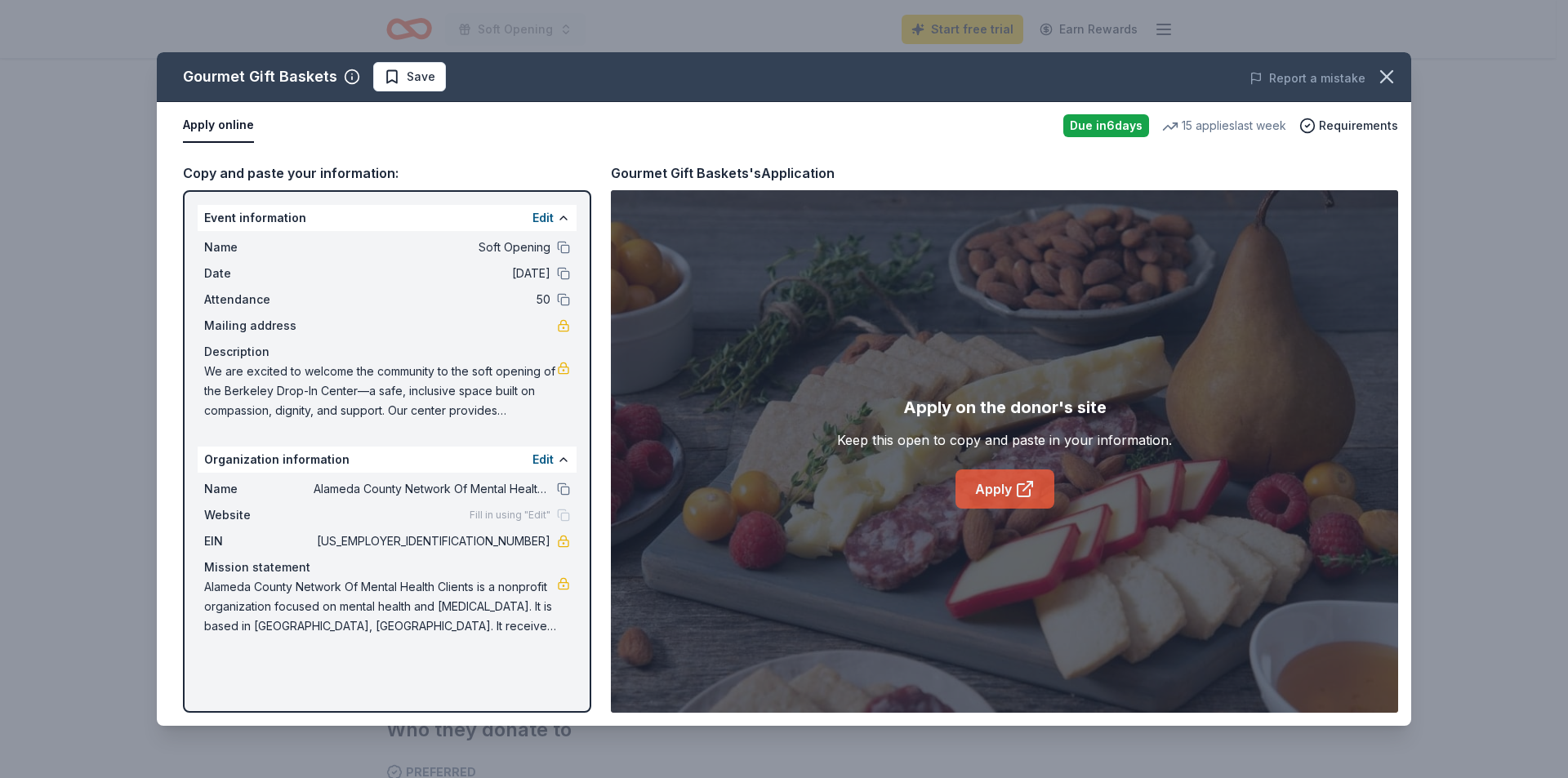
click at [997, 484] on link "Apply" at bounding box center [1005, 489] width 99 height 39
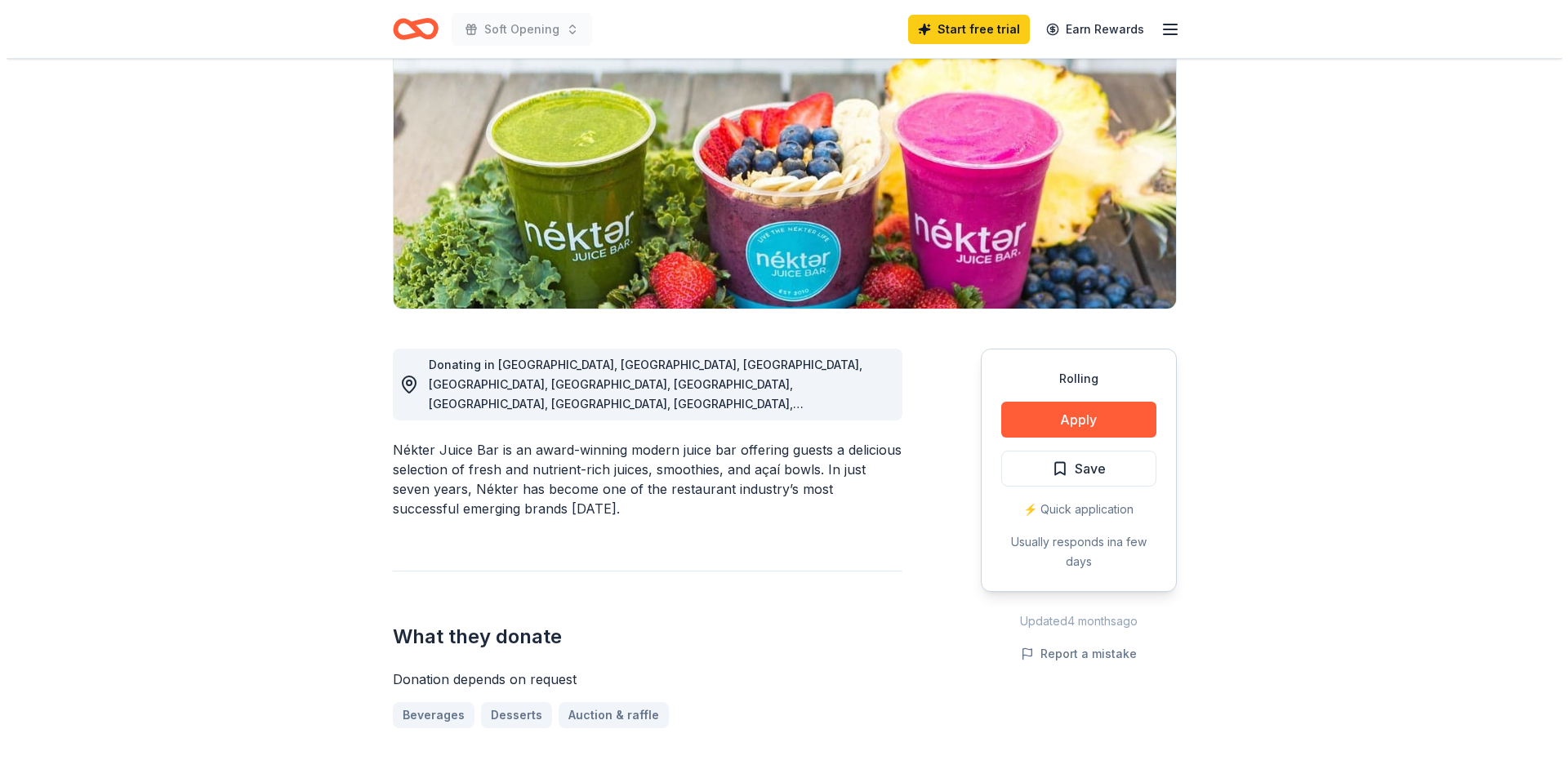
scroll to position [163, 0]
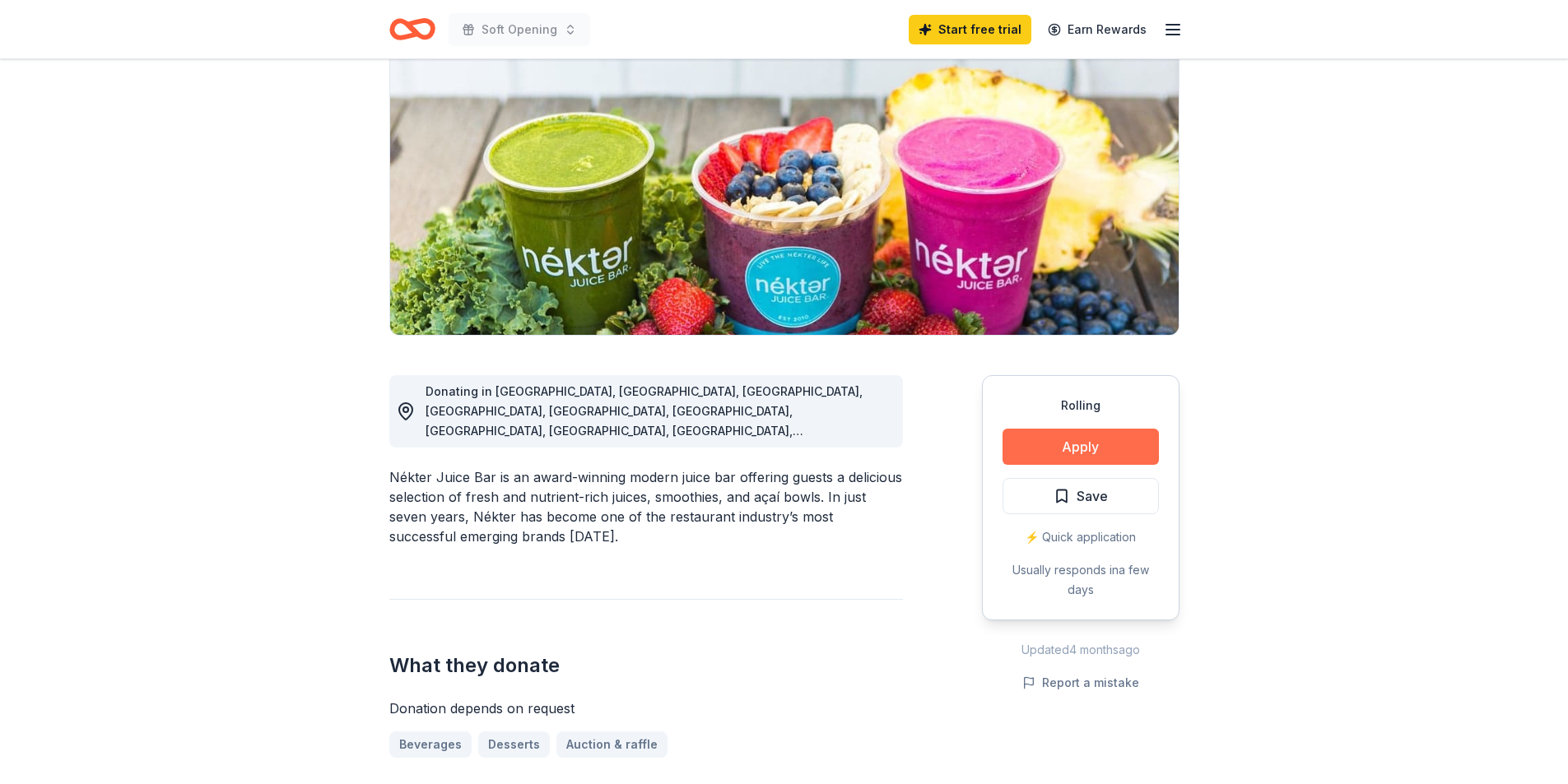
click at [1081, 444] on button "Apply" at bounding box center [1081, 447] width 157 height 36
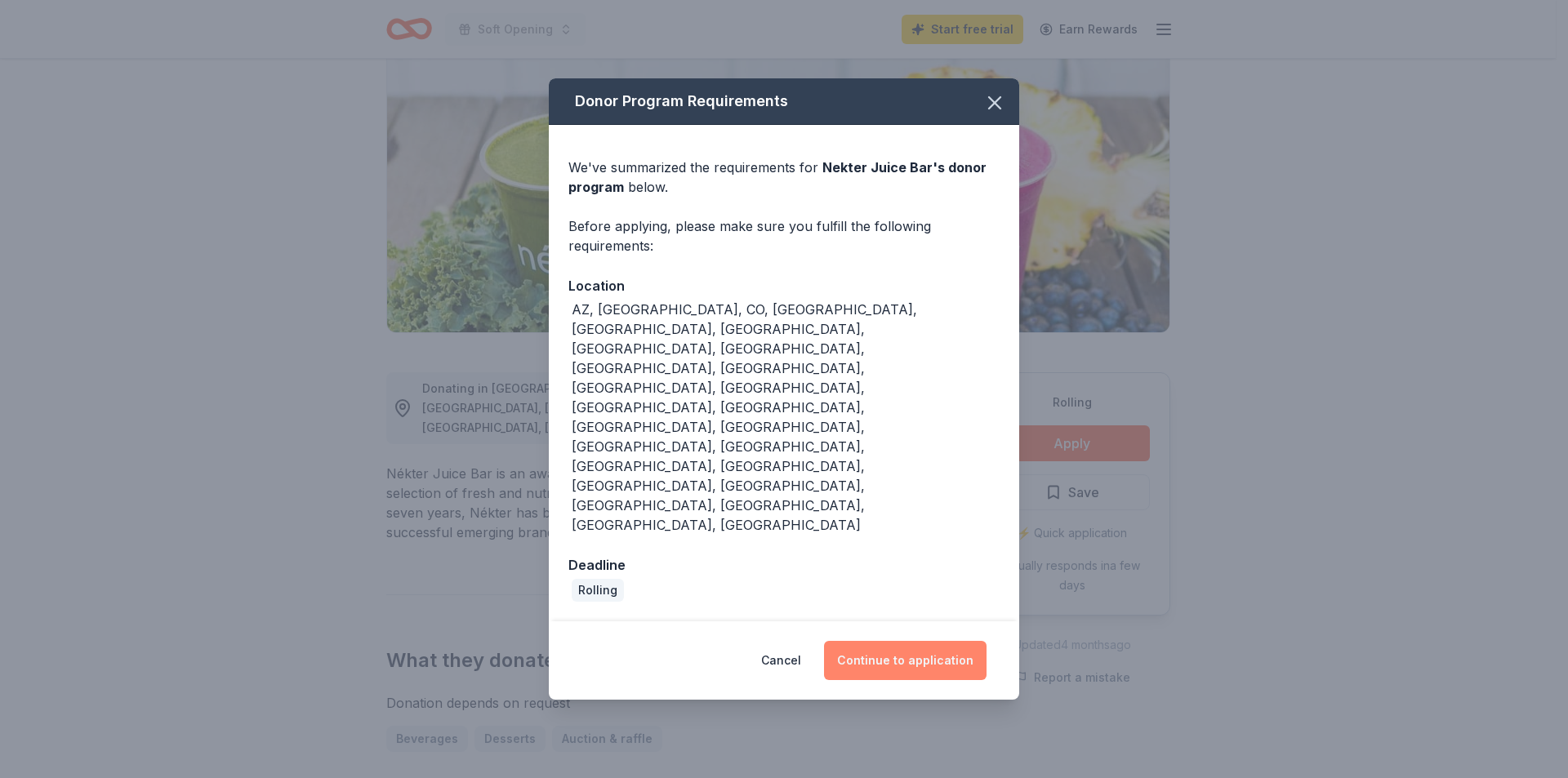
click at [903, 641] on button "Continue to application" at bounding box center [905, 661] width 163 height 39
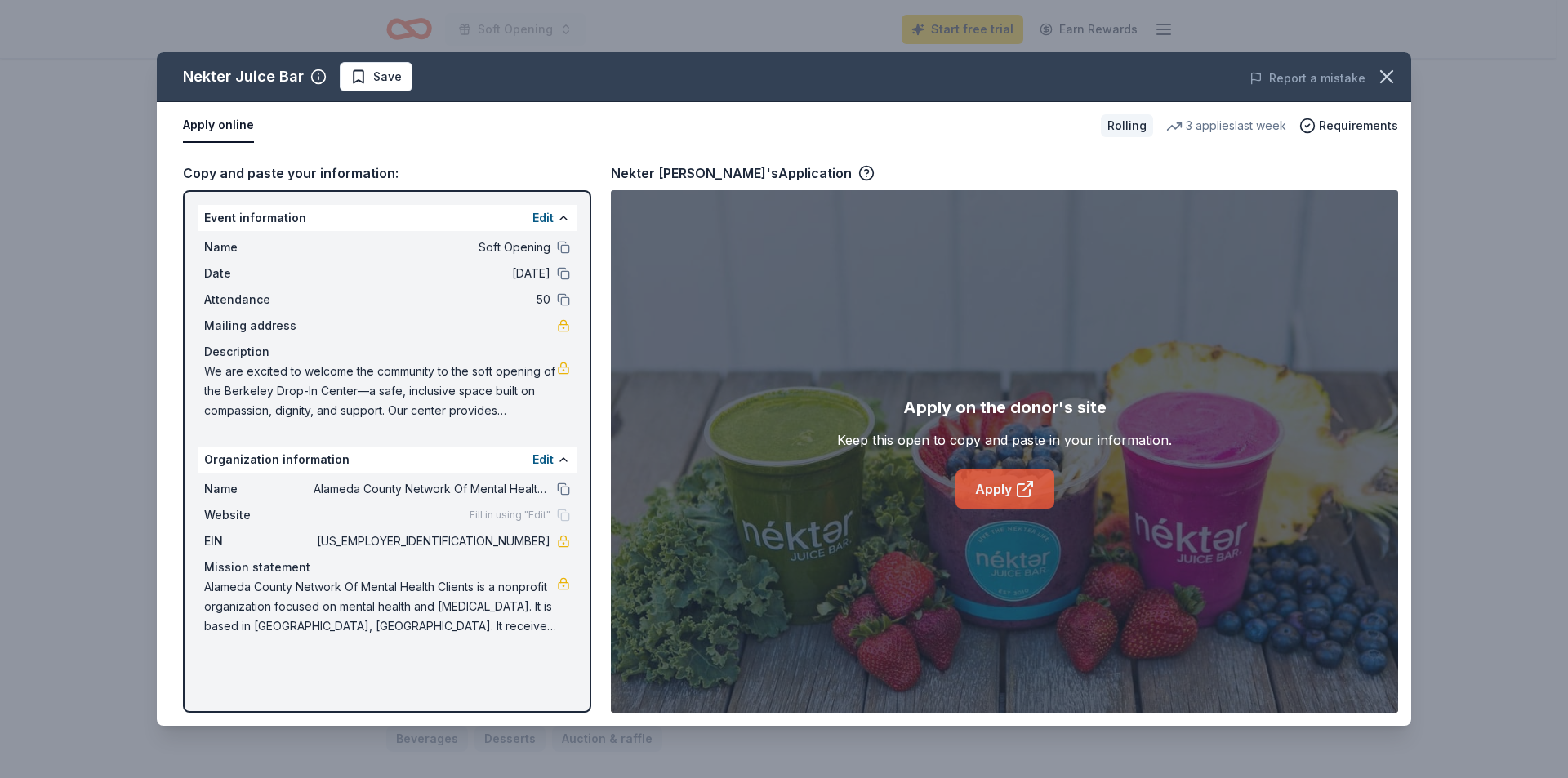
click at [999, 491] on link "Apply" at bounding box center [1005, 489] width 99 height 39
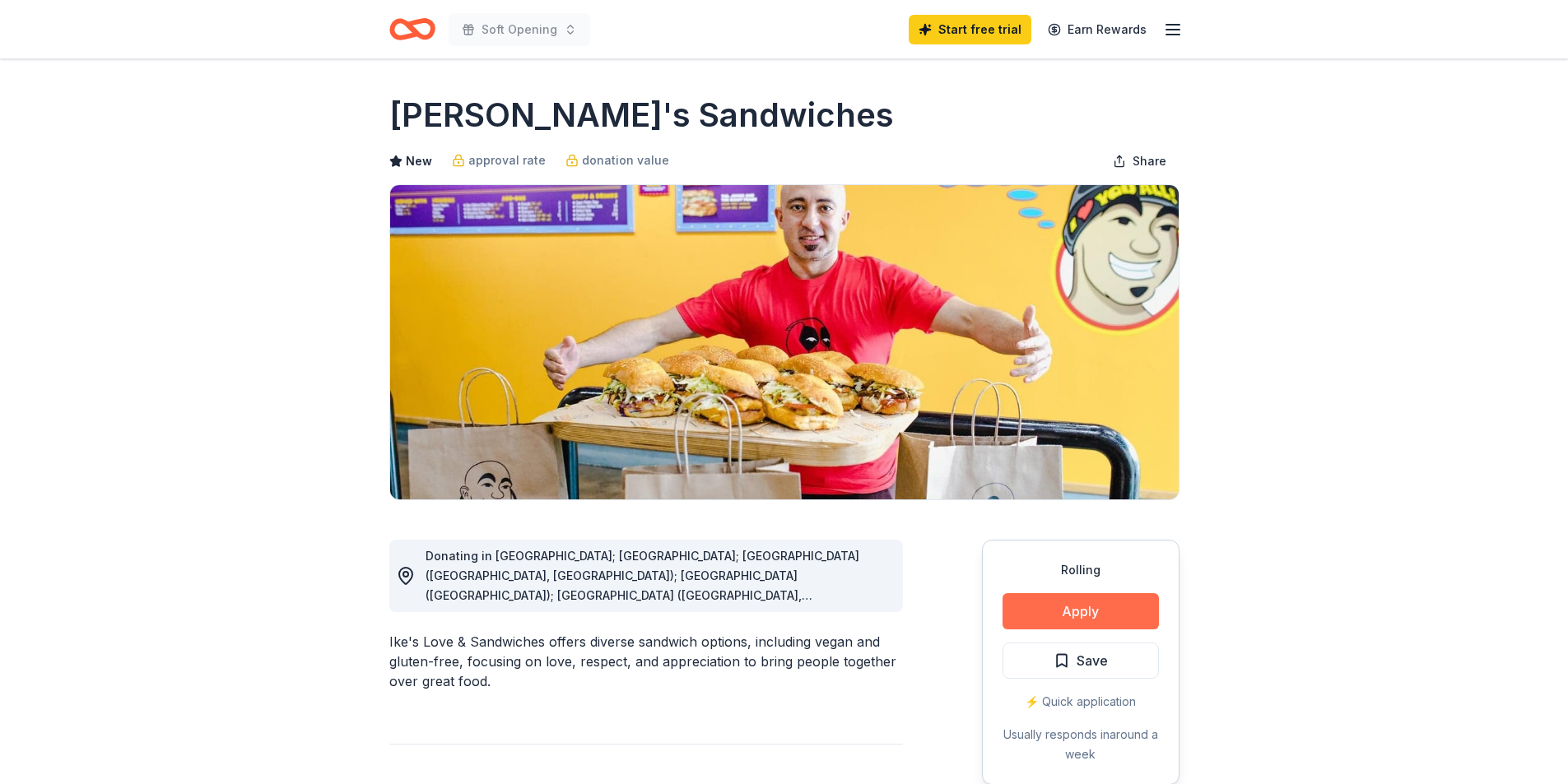
click at [1046, 613] on button "Apply" at bounding box center [1081, 611] width 157 height 36
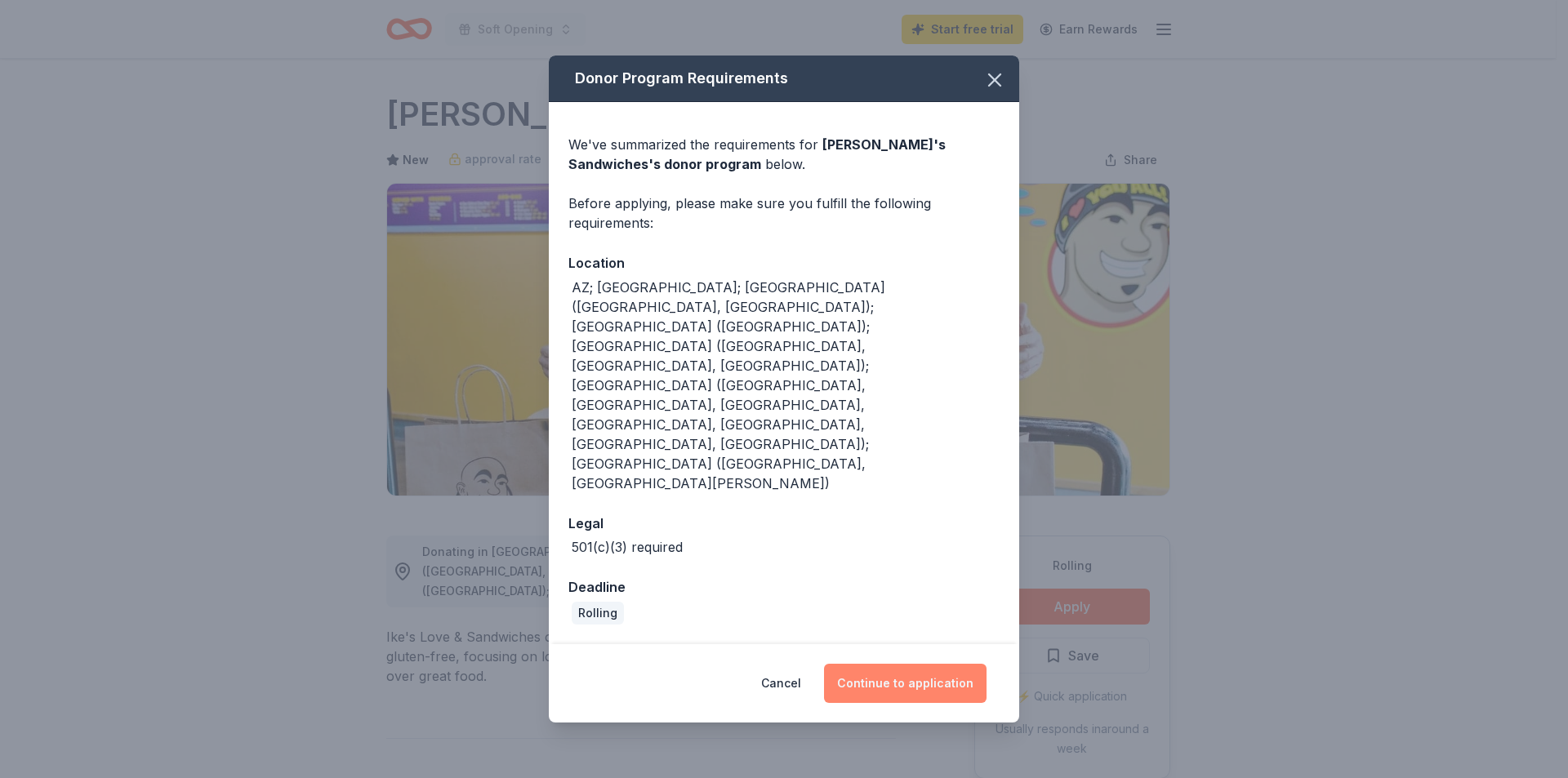
click at [894, 663] on button "Continue to application" at bounding box center [905, 683] width 163 height 39
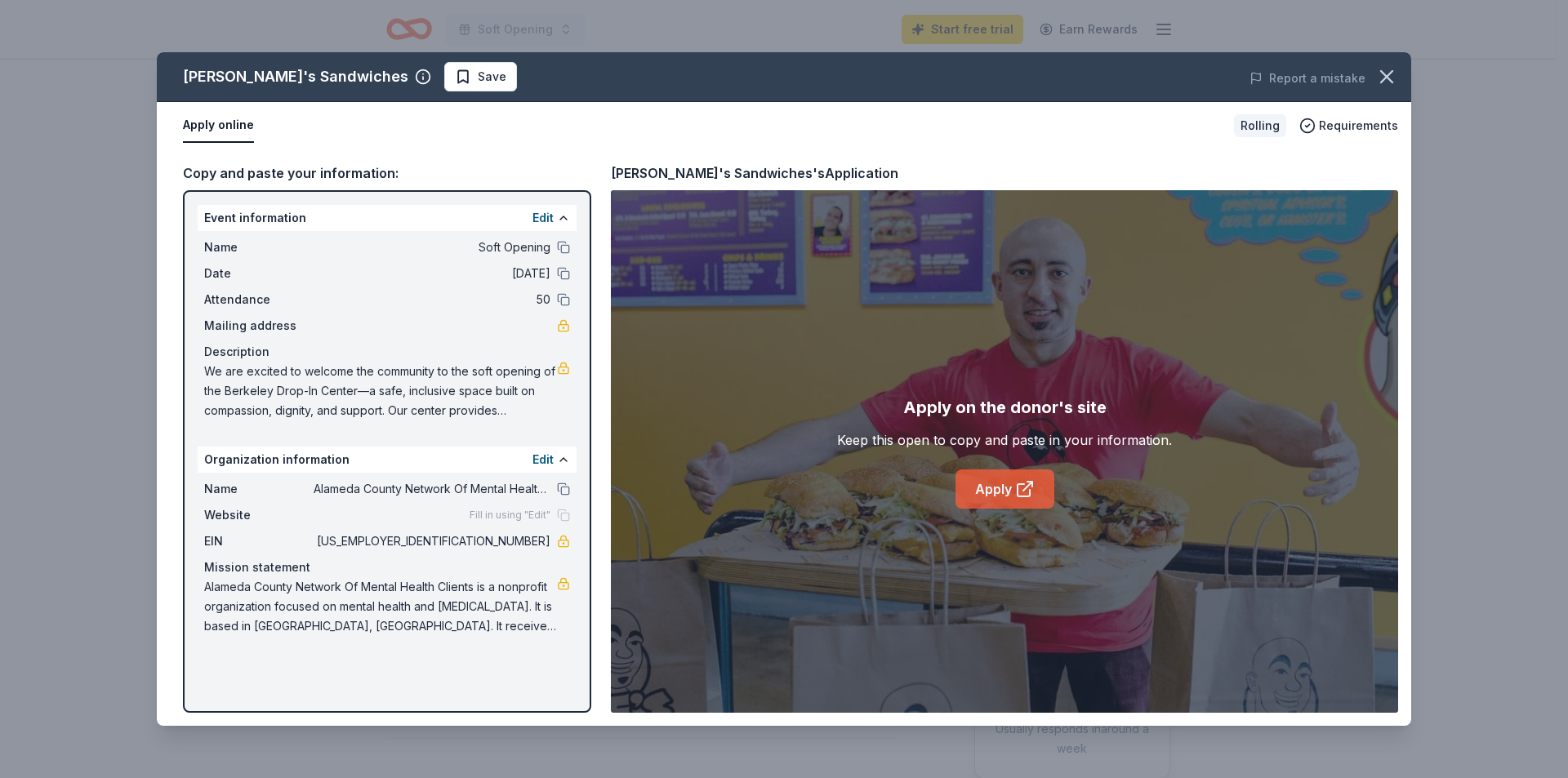
click at [993, 491] on link "Apply" at bounding box center [1005, 489] width 99 height 39
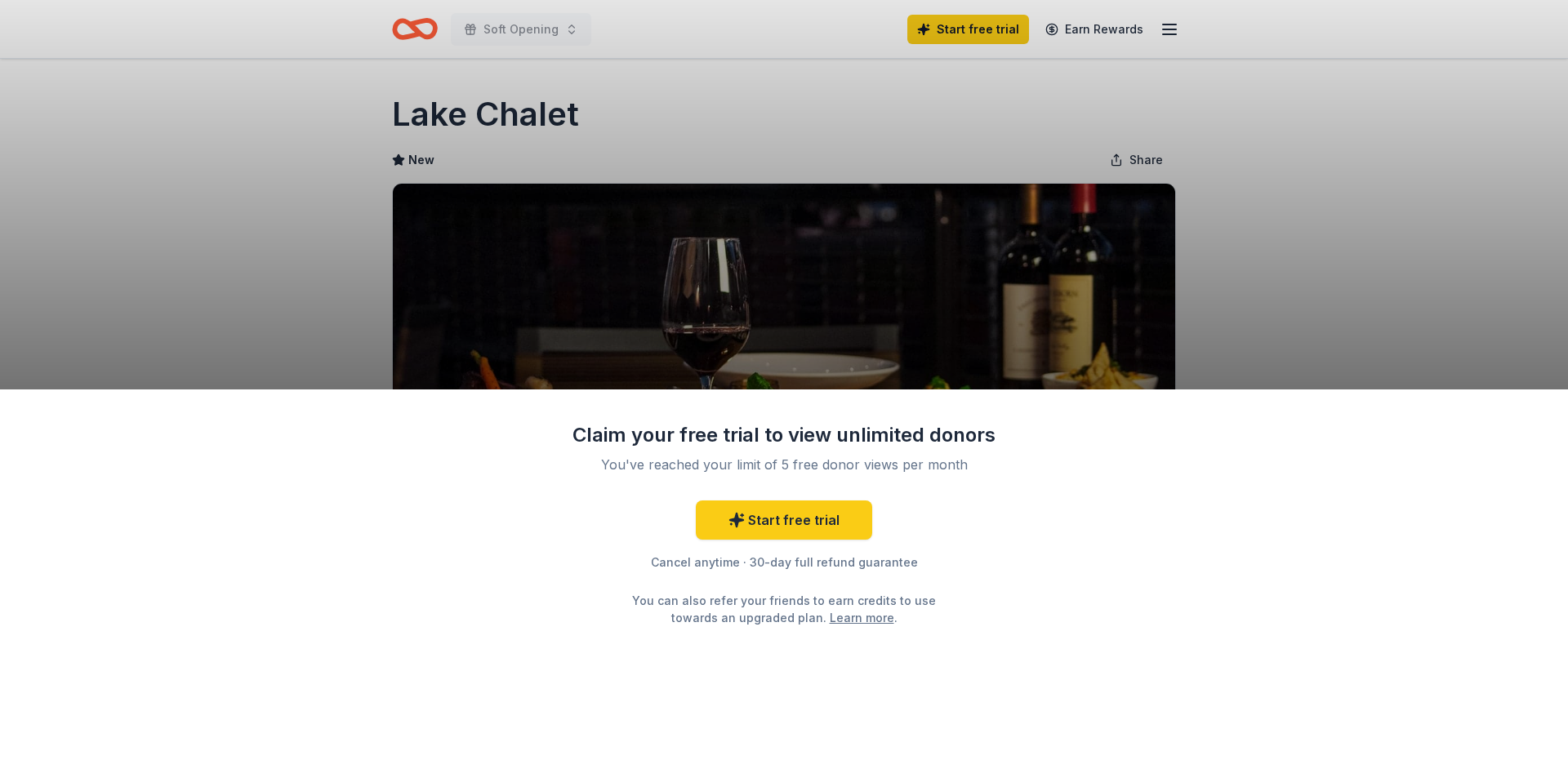
click at [1089, 608] on div "Claim your free trial to view unlimited donors You've reached your limit of 5 f…" at bounding box center [784, 584] width 1568 height 390
click at [803, 507] on link "Start free trial" at bounding box center [784, 520] width 177 height 39
click at [577, 255] on div "Claim your free trial to view unlimited donors You've reached your limit of 5 f…" at bounding box center [784, 389] width 1568 height 778
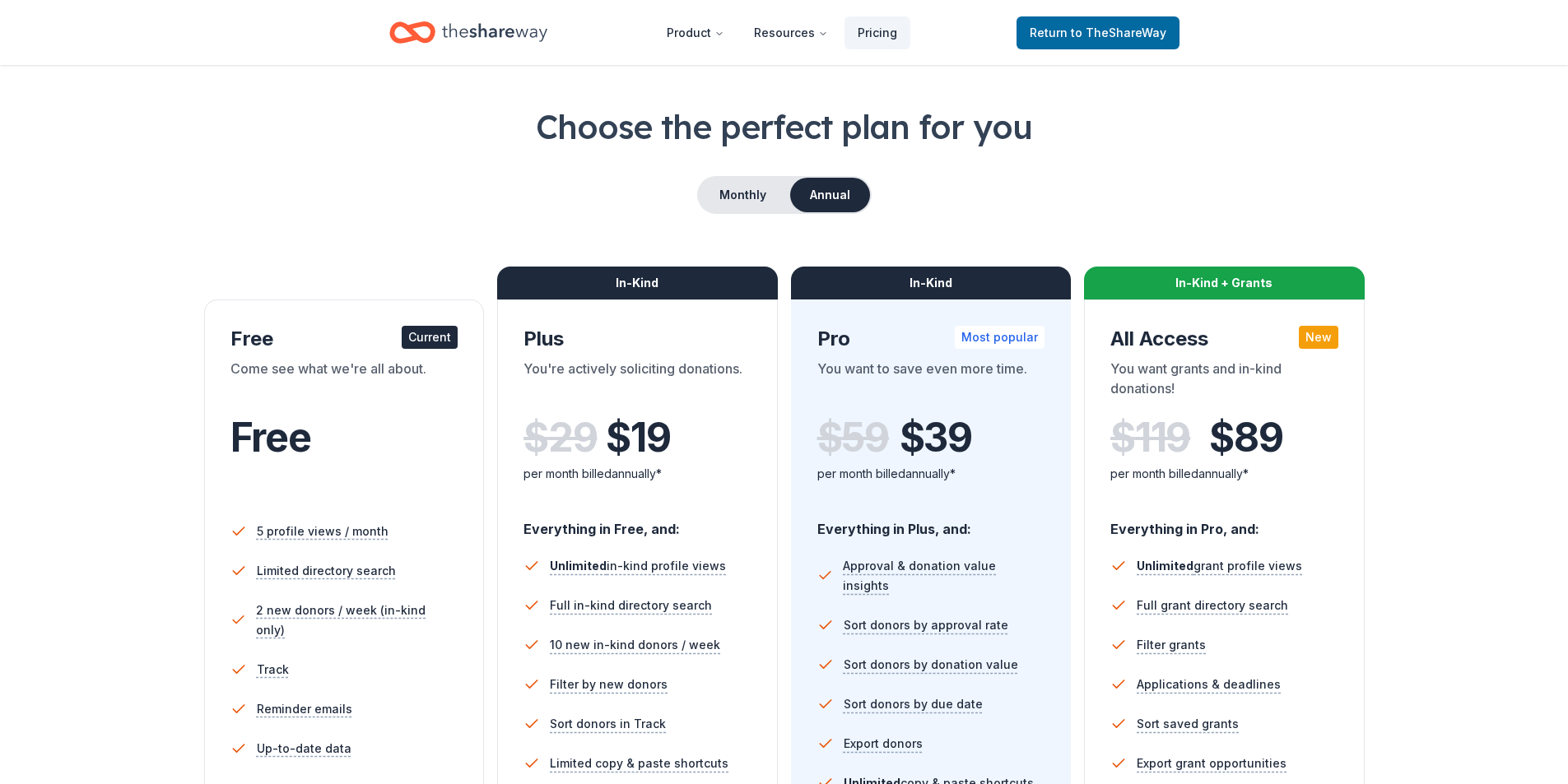
scroll to position [165, 0]
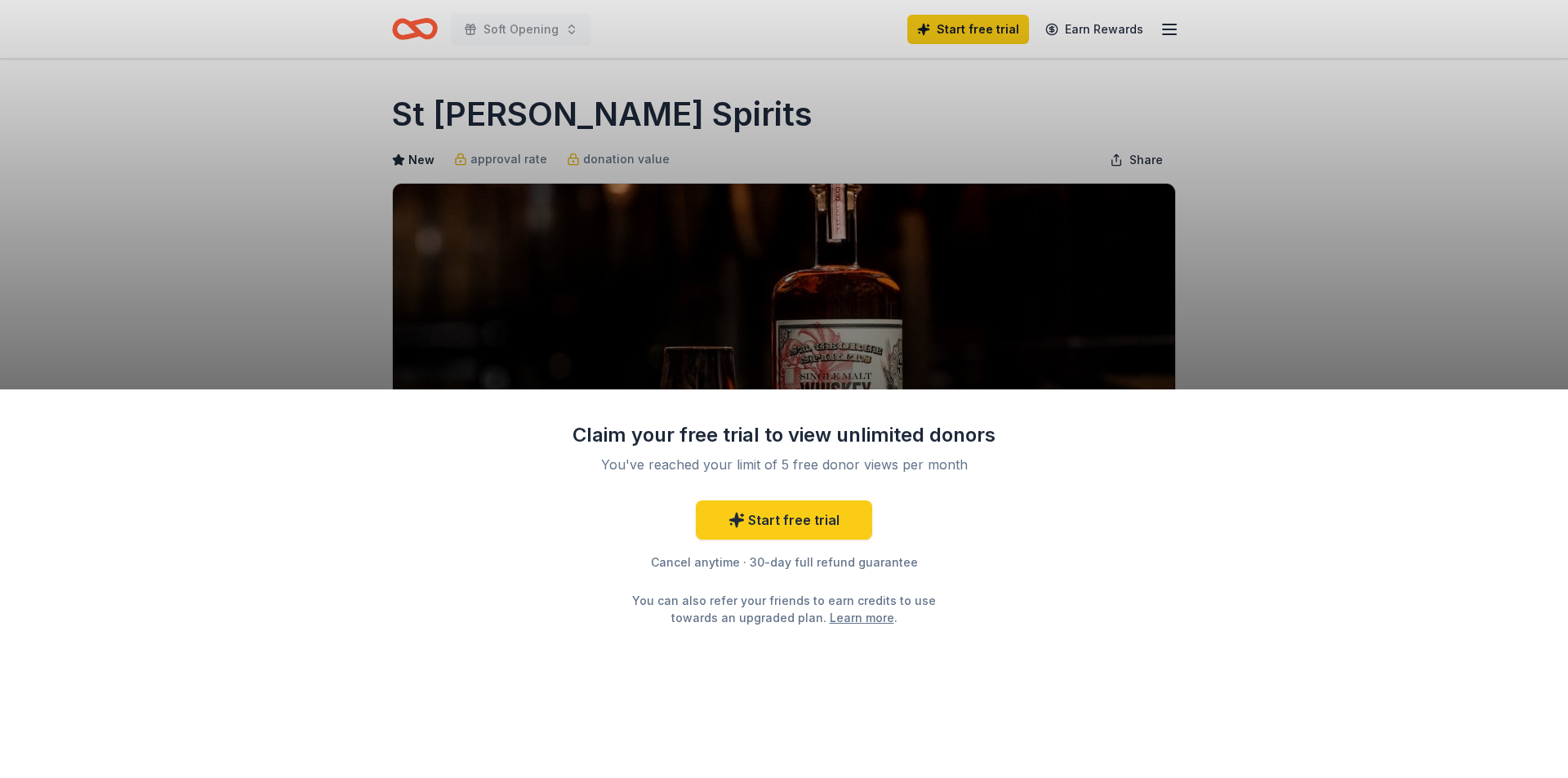
click at [935, 344] on div "Claim your free trial to view unlimited donors You've reached your limit of 5 f…" at bounding box center [784, 389] width 1568 height 778
click at [1222, 253] on div "Claim your free trial to view unlimited donors You've reached your limit of 5 f…" at bounding box center [784, 389] width 1568 height 778
